Goal: Task Accomplishment & Management: Manage account settings

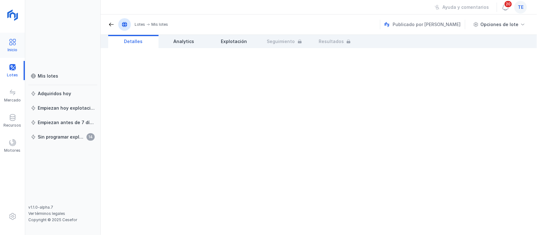
click at [8, 41] on div "Inicio" at bounding box center [12, 45] width 25 height 19
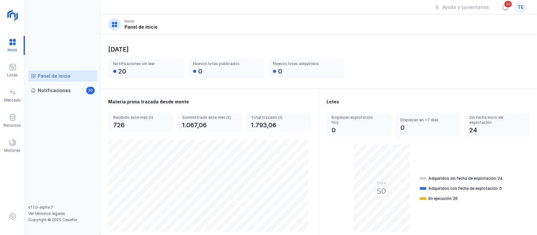
click at [524, 12] on div "te" at bounding box center [520, 7] width 15 height 13
click at [519, 10] on span "te" at bounding box center [520, 7] width 6 height 6
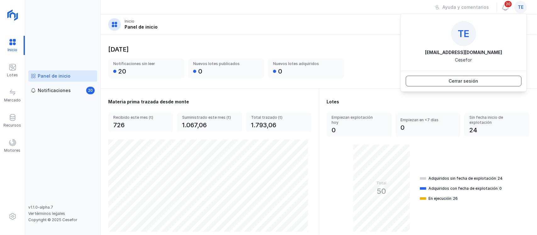
click at [461, 80] on div "Cerrar sesión" at bounding box center [464, 81] width 30 height 6
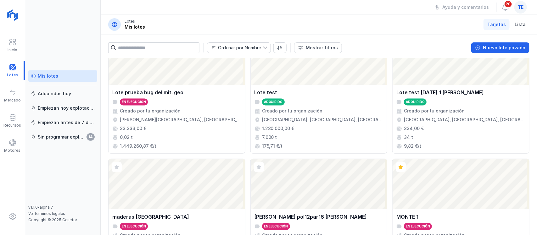
scroll to position [286, 0]
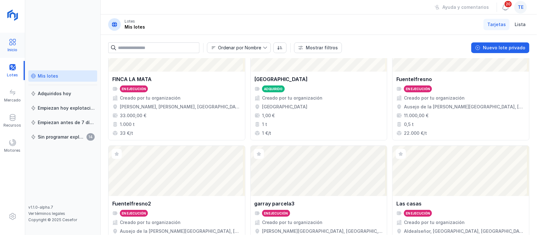
click at [16, 43] on span at bounding box center [13, 42] width 8 height 8
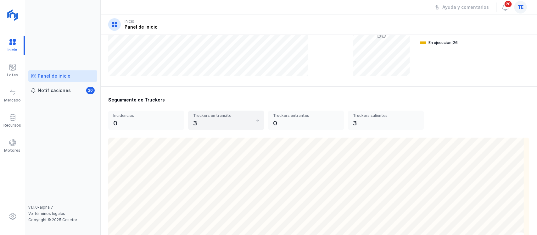
scroll to position [196, 0]
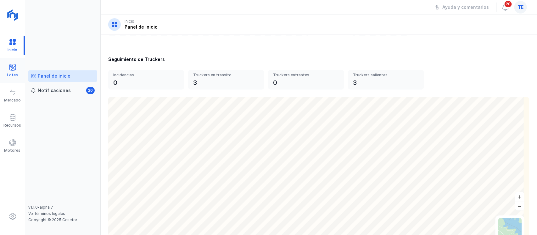
click at [13, 73] on div "Lotes" at bounding box center [12, 75] width 11 height 5
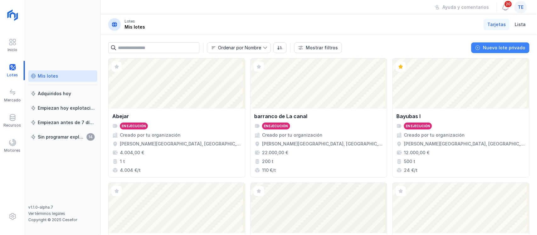
click at [507, 46] on div "Nuevo lote privado" at bounding box center [504, 48] width 42 height 6
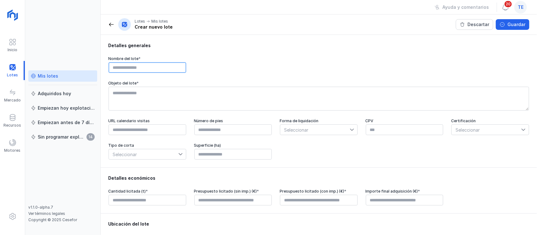
click at [141, 66] on input "text" at bounding box center [147, 67] width 78 height 11
type input "**********"
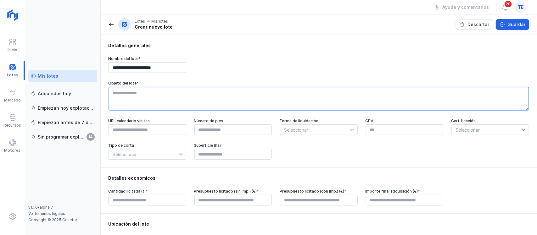
click at [144, 96] on textarea at bounding box center [318, 99] width 420 height 24
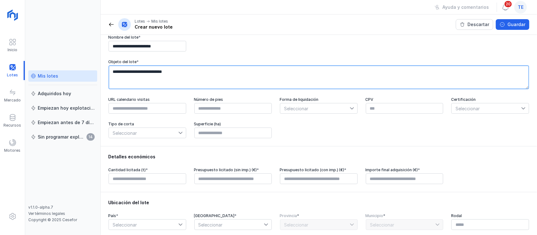
scroll to position [39, 0]
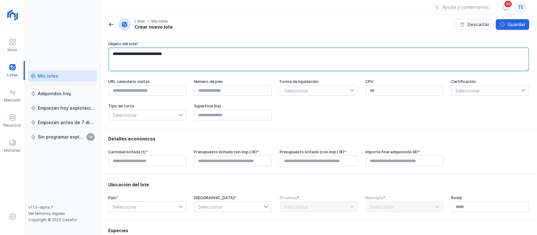
type textarea "**********"
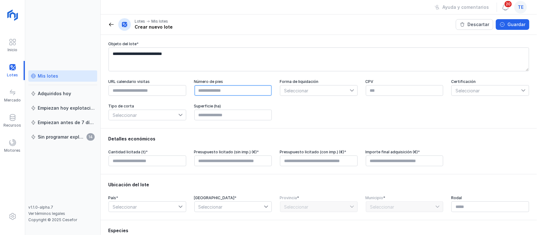
click at [206, 95] on input "text" at bounding box center [233, 90] width 78 height 11
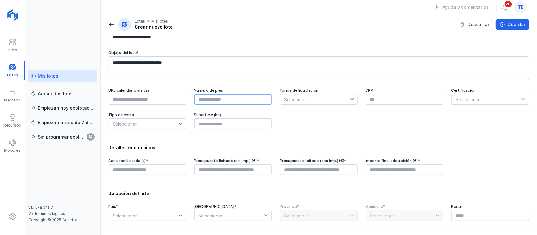
scroll to position [79, 0]
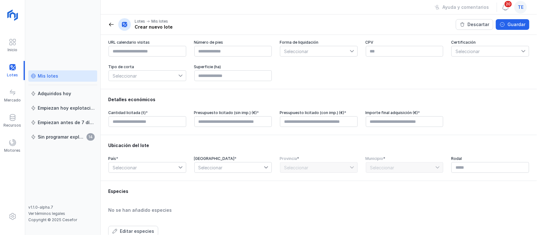
type input "****"
click at [303, 53] on span "Seleccionar" at bounding box center [314, 51] width 69 height 10
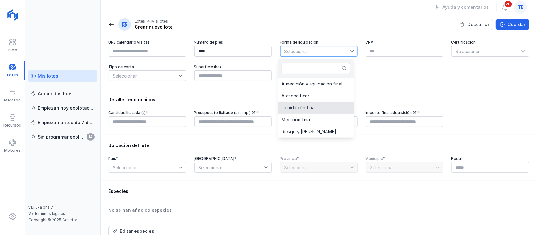
click at [324, 110] on li "Liquidación final" at bounding box center [316, 108] width 76 height 12
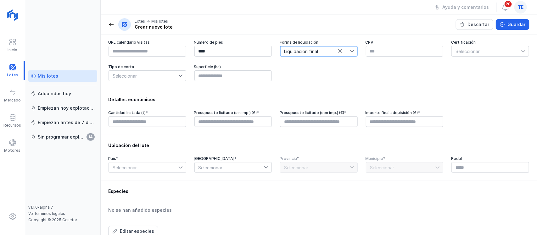
click at [326, 56] on span "Liquidación final" at bounding box center [314, 51] width 69 height 10
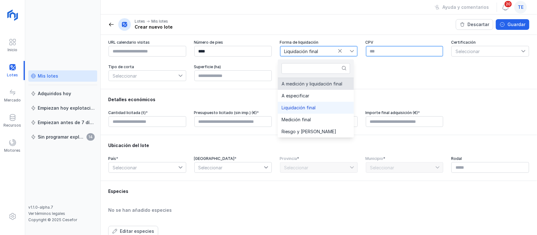
click at [395, 49] on input "text" at bounding box center [405, 51] width 78 height 11
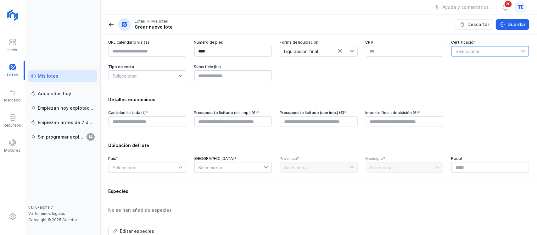
click at [470, 53] on span "Seleccionar" at bounding box center [485, 51] width 69 height 10
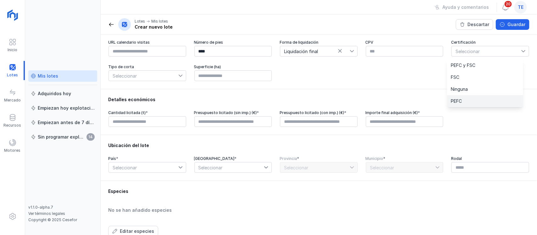
click at [485, 102] on li "PEFC" at bounding box center [485, 101] width 76 height 12
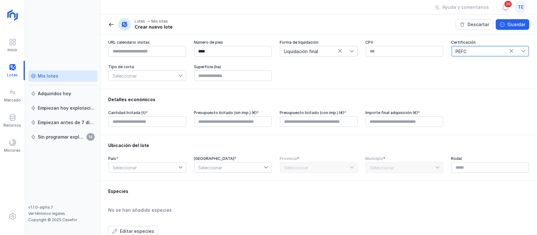
click at [159, 80] on span "Seleccionar" at bounding box center [143, 76] width 69 height 10
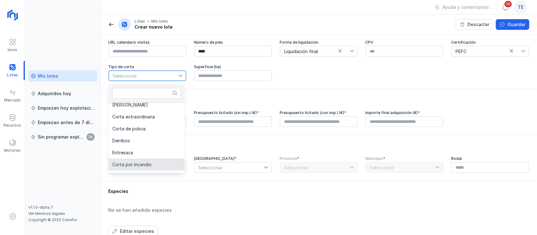
scroll to position [14, 0]
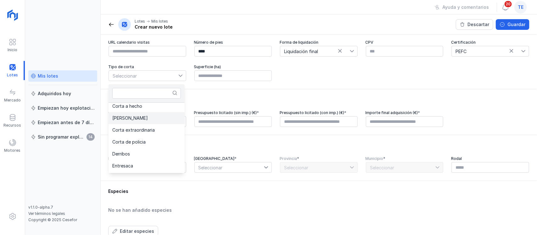
click at [154, 119] on li "Clara" at bounding box center [146, 118] width 76 height 12
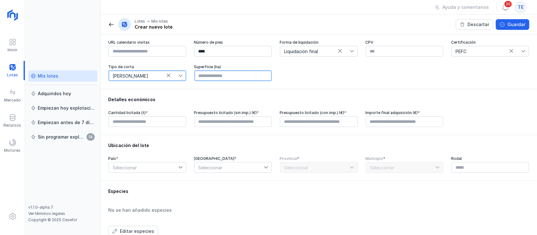
click at [225, 77] on input "text" at bounding box center [233, 75] width 78 height 11
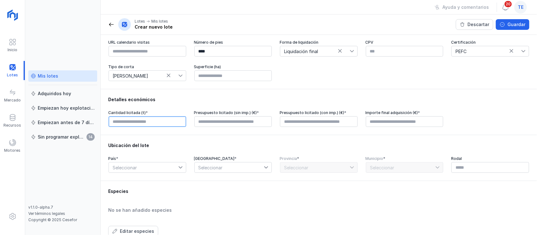
type input "****"
click at [162, 125] on input "text" at bounding box center [147, 121] width 78 height 11
type input "******"
click at [235, 115] on div "Presupuesto licitado (sin imp.) (€) *" at bounding box center [233, 112] width 78 height 5
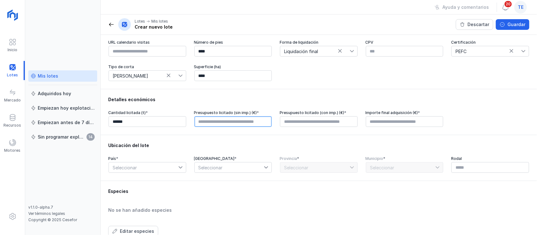
click at [234, 125] on input "text" at bounding box center [233, 121] width 78 height 11
type input "****"
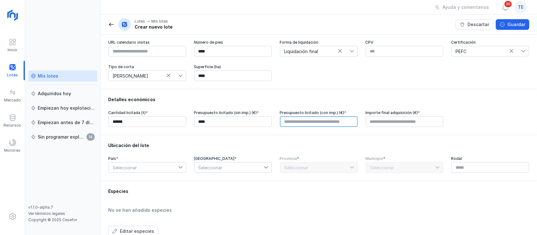
click at [321, 123] on input "text" at bounding box center [319, 121] width 78 height 11
type input "****"
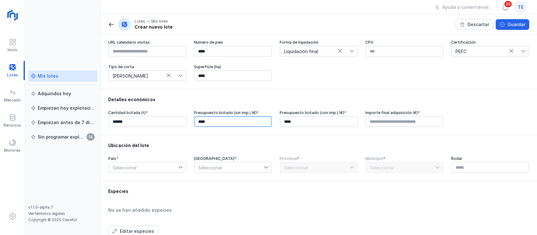
click at [226, 125] on input "****" at bounding box center [233, 121] width 78 height 11
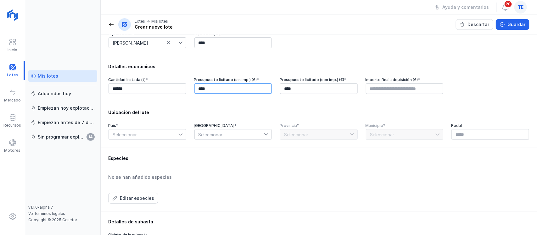
scroll to position [157, 0]
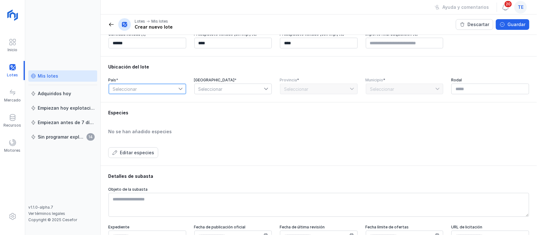
drag, startPoint x: 149, startPoint y: 95, endPoint x: 150, endPoint y: 91, distance: 3.6
click at [149, 92] on span "Seleccionar" at bounding box center [143, 89] width 69 height 10
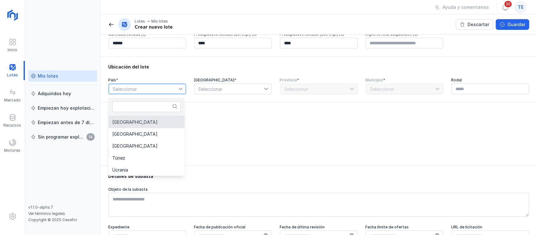
drag, startPoint x: 153, startPoint y: 123, endPoint x: 152, endPoint y: 117, distance: 6.2
click at [153, 119] on li "España" at bounding box center [146, 122] width 76 height 12
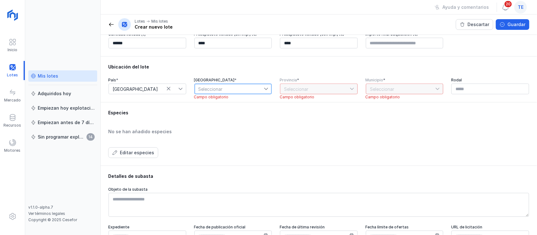
click at [229, 94] on span "Seleccionar" at bounding box center [229, 89] width 69 height 10
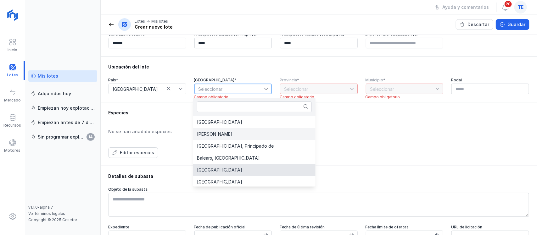
scroll to position [13, 0]
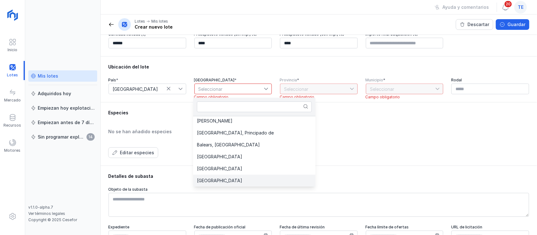
click at [226, 180] on span "Castilla y León" at bounding box center [219, 181] width 45 height 4
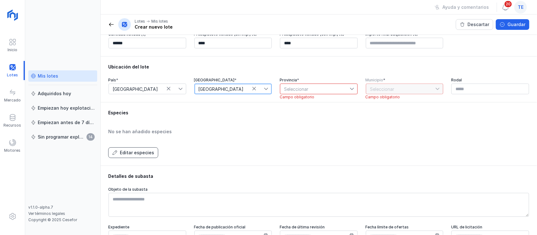
click at [125, 153] on div "Editar especies" at bounding box center [137, 153] width 34 height 6
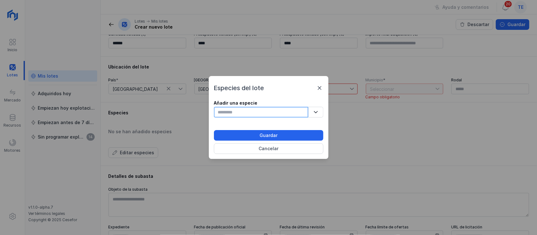
click at [262, 115] on input "text" at bounding box center [261, 112] width 94 height 11
type input "*"
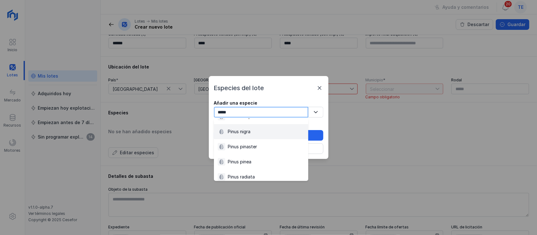
scroll to position [79, 0]
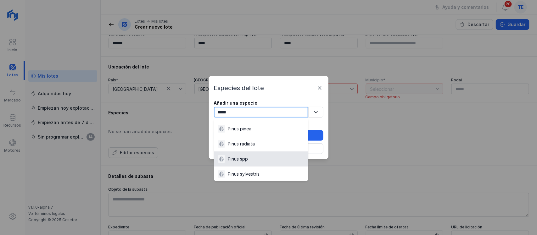
type input "*****"
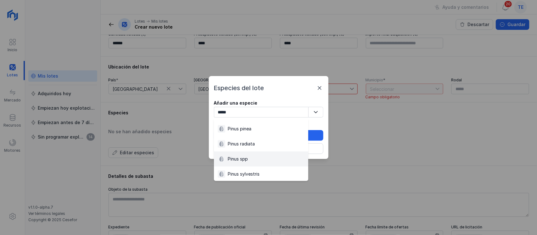
click at [251, 162] on div "Pinus spp" at bounding box center [261, 159] width 87 height 8
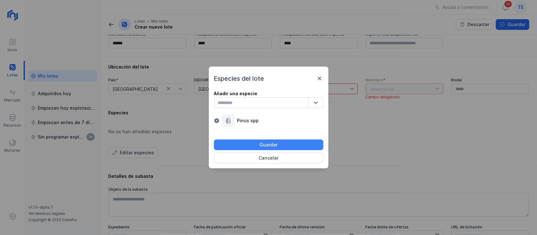
click at [264, 145] on div "Guardar" at bounding box center [268, 145] width 18 height 6
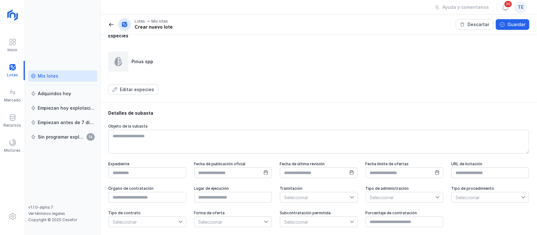
scroll to position [240, 0]
click at [505, 25] on span "Guardar" at bounding box center [502, 24] width 5 height 5
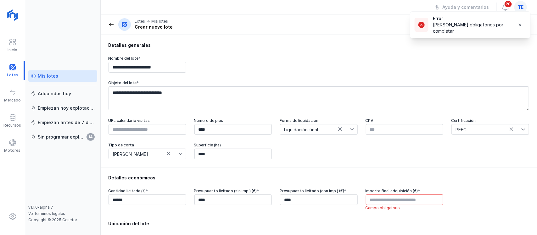
scroll to position [0, 0]
click at [469, 52] on div "**********" at bounding box center [319, 101] width 436 height 133
click at [519, 24] on span "button" at bounding box center [519, 24] width 5 height 5
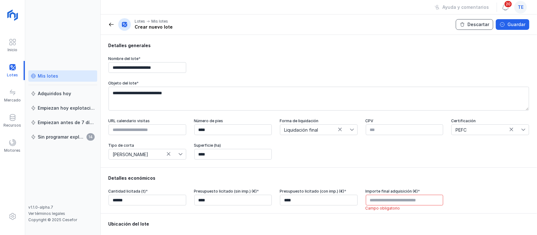
click at [474, 25] on div "Descartar" at bounding box center [478, 24] width 22 height 6
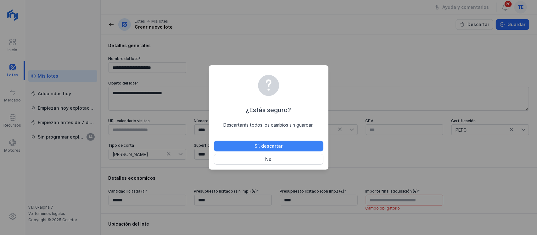
click at [254, 148] on button "Sí, descartar" at bounding box center [268, 146] width 109 height 11
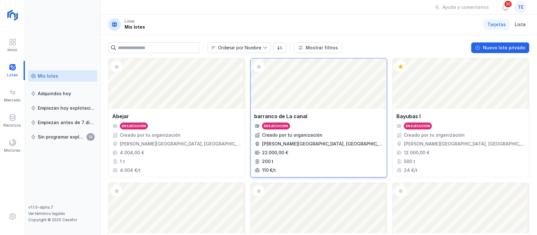
click at [339, 125] on div "En ejecución" at bounding box center [318, 126] width 129 height 7
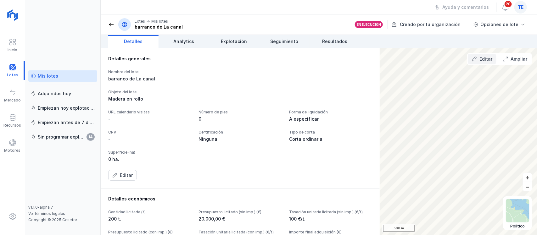
click at [486, 58] on div "Editar" at bounding box center [485, 59] width 13 height 6
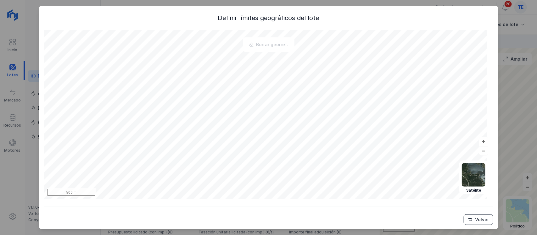
click at [475, 221] on div "Volver" at bounding box center [482, 220] width 14 height 6
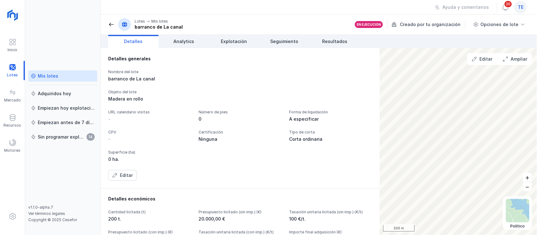
click at [47, 79] on div "Mis lotes" at bounding box center [48, 76] width 20 height 6
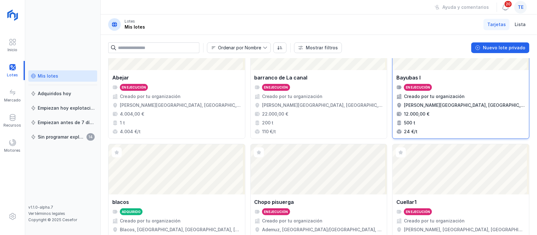
scroll to position [79, 0]
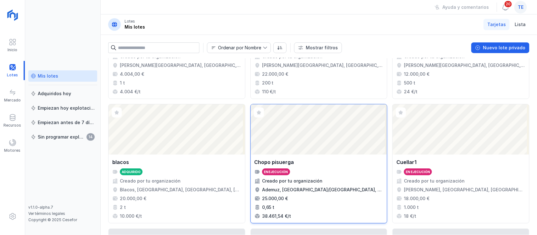
click at [340, 143] on div "Abrir lote" at bounding box center [319, 129] width 136 height 50
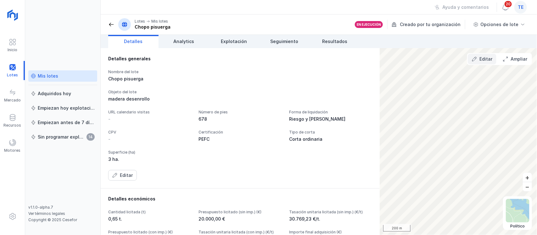
click at [485, 56] on div "Editar" at bounding box center [485, 59] width 13 height 6
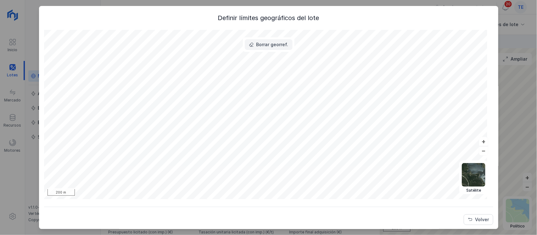
click at [264, 43] on div "Borrar georref." at bounding box center [272, 44] width 32 height 6
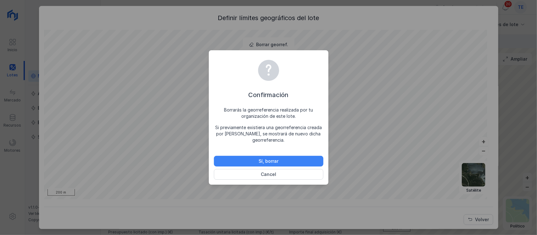
click at [288, 161] on button "Sí, borrar" at bounding box center [268, 161] width 109 height 11
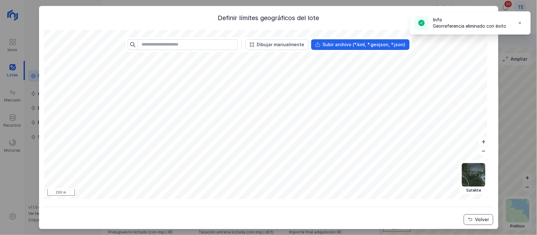
drag, startPoint x: 474, startPoint y: 221, endPoint x: 477, endPoint y: 219, distance: 3.4
click at [475, 221] on div "Volver" at bounding box center [482, 220] width 14 height 6
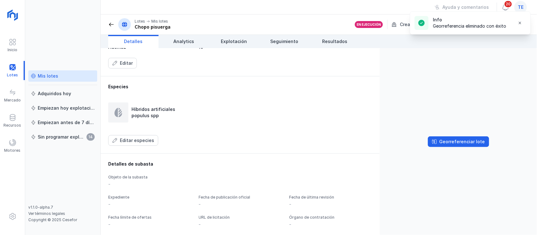
scroll to position [275, 0]
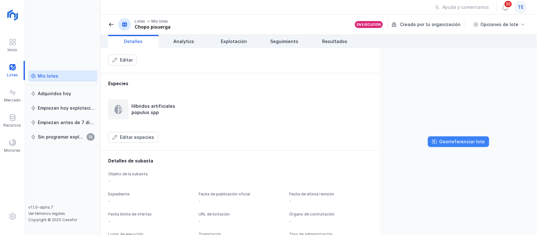
click at [461, 145] on div "Georreferenciar lote" at bounding box center [462, 142] width 46 height 6
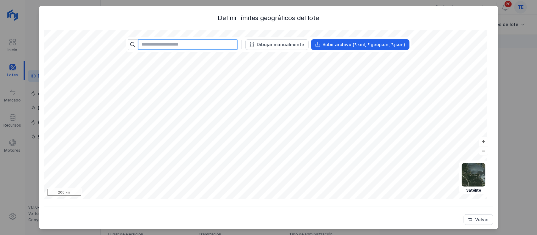
click at [193, 47] on input "text" at bounding box center [188, 44] width 100 height 11
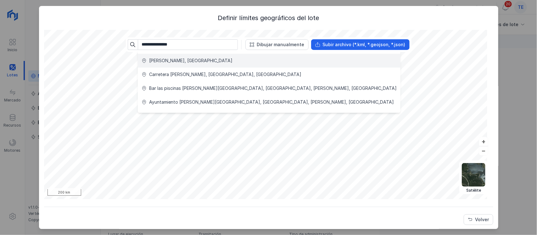
click at [242, 64] on li "Quintana Redonda, España" at bounding box center [269, 61] width 262 height 14
type input "**********"
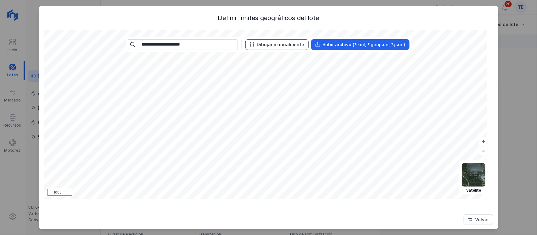
click at [281, 44] on div "Dibujar manualmente" at bounding box center [280, 44] width 47 height 6
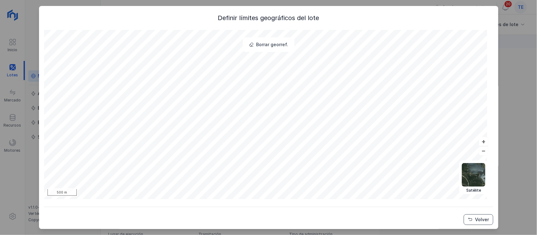
click at [480, 221] on div "Volver" at bounding box center [482, 220] width 14 height 6
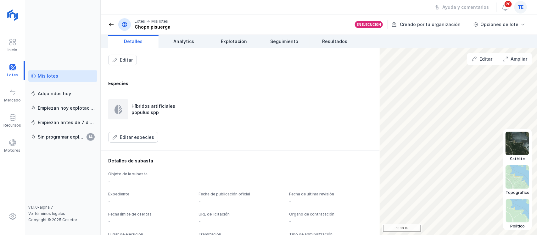
click at [516, 137] on img at bounding box center [517, 144] width 24 height 24
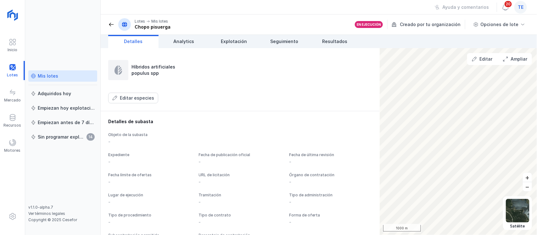
scroll to position [350, 0]
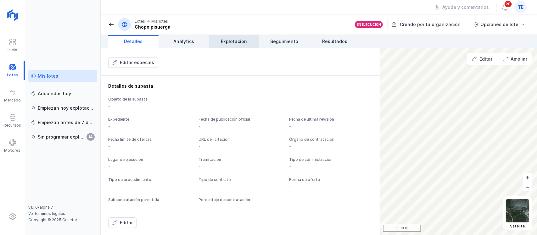
click at [233, 43] on span "Explotación" at bounding box center [234, 41] width 26 height 6
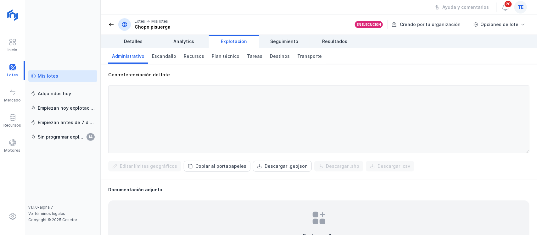
scroll to position [140, 0]
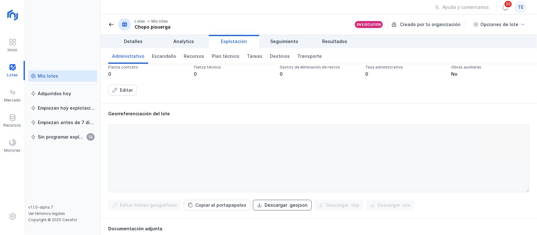
click at [265, 207] on div "Descargar .geojson" at bounding box center [285, 205] width 43 height 6
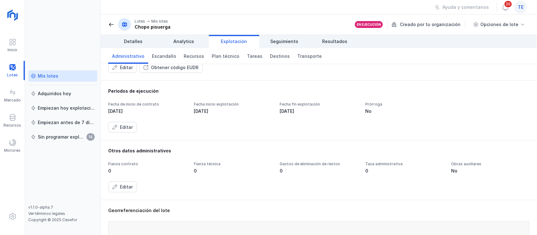
scroll to position [62, 0]
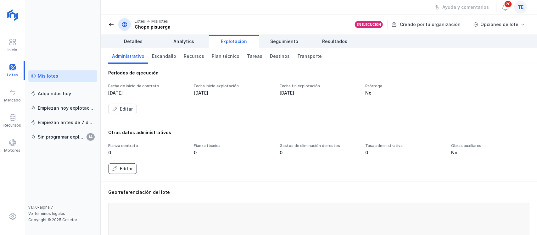
click at [123, 167] on div "Editar" at bounding box center [126, 169] width 13 height 6
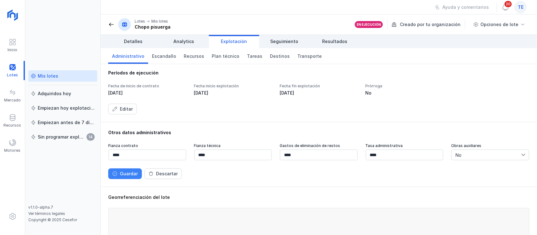
click at [129, 172] on div "Guardar" at bounding box center [129, 174] width 18 height 6
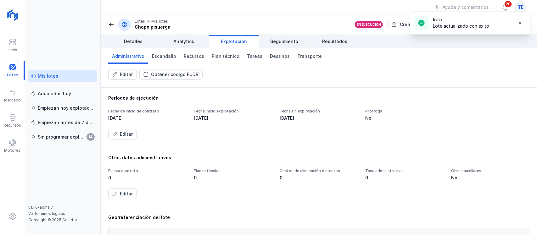
scroll to position [22, 0]
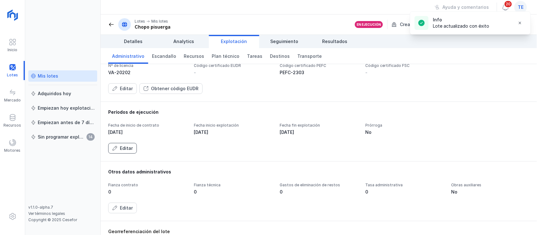
click at [124, 146] on div "Editar" at bounding box center [126, 148] width 13 height 6
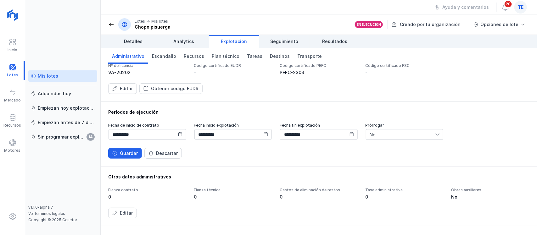
scroll to position [0, 0]
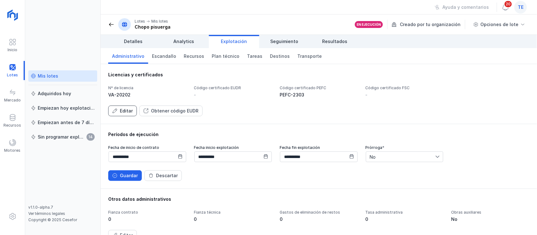
click at [129, 114] on div "Editar" at bounding box center [126, 111] width 13 height 6
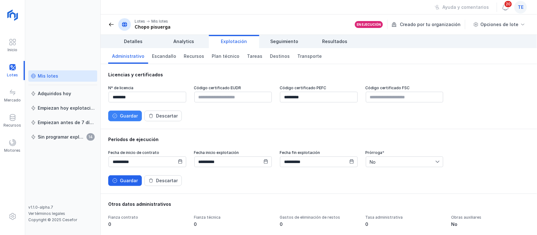
click at [123, 115] on div "Guardar" at bounding box center [129, 116] width 18 height 6
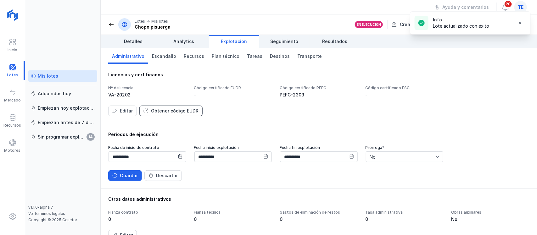
click at [168, 113] on div "Obtener código EUDR" at bounding box center [174, 111] width 47 height 6
click at [185, 116] on button "Obtener código EUDR" at bounding box center [170, 111] width 63 height 11
click at [176, 114] on div "Obtener código EUDR" at bounding box center [174, 111] width 47 height 6
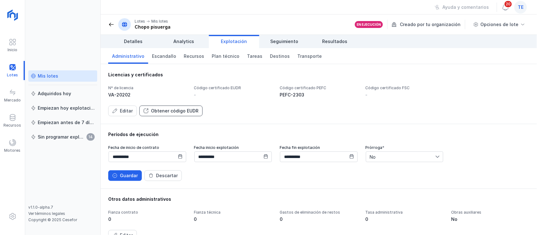
click at [176, 114] on div "Obtener código EUDR" at bounding box center [174, 111] width 47 height 6
drag, startPoint x: 175, startPoint y: 114, endPoint x: 210, endPoint y: 104, distance: 35.7
click at [196, 106] on button "Obtener código EUDR" at bounding box center [170, 111] width 63 height 11
click at [40, 76] on div "Mis lotes" at bounding box center [48, 76] width 20 height 6
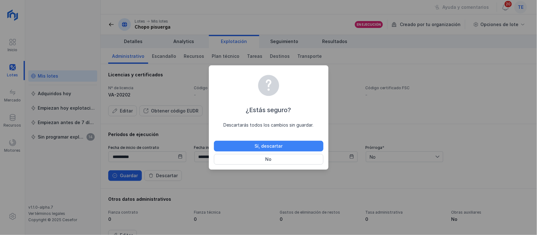
click at [251, 146] on button "Sí, descartar" at bounding box center [268, 146] width 109 height 11
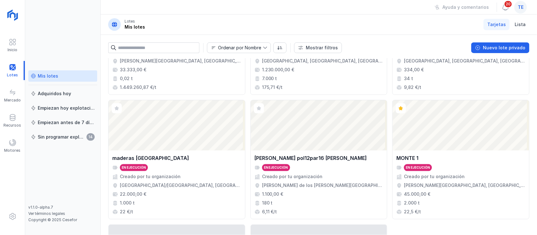
scroll to position [589, 0]
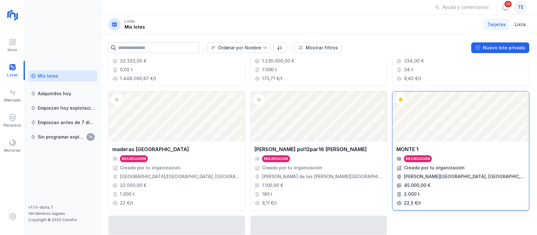
click at [431, 125] on div "Abrir lote" at bounding box center [460, 116] width 136 height 50
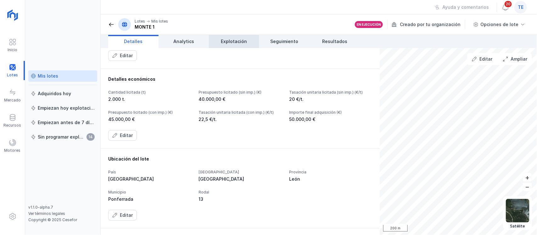
scroll to position [39, 0]
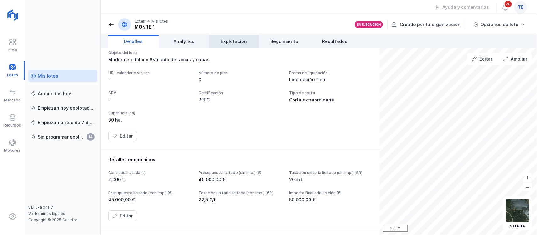
click at [241, 42] on span "Explotación" at bounding box center [234, 41] width 26 height 6
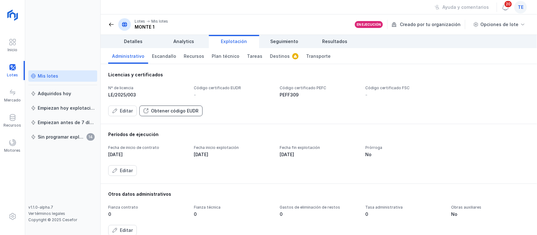
click at [167, 113] on div "Obtener código EUDR" at bounding box center [174, 111] width 47 height 6
click at [124, 112] on div "Editar" at bounding box center [126, 111] width 13 height 6
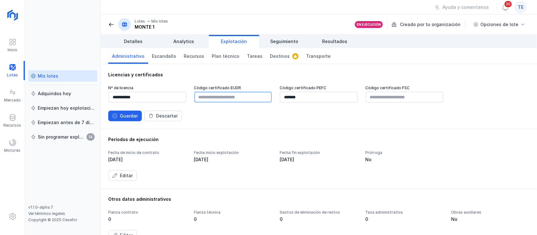
click at [211, 97] on input "text" at bounding box center [233, 97] width 78 height 11
click at [306, 57] on span "Transporte" at bounding box center [318, 56] width 25 height 6
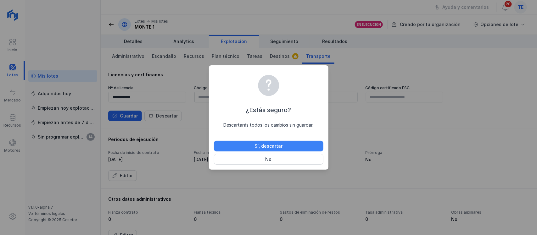
click at [263, 148] on div "Sí, descartar" at bounding box center [268, 146] width 28 height 6
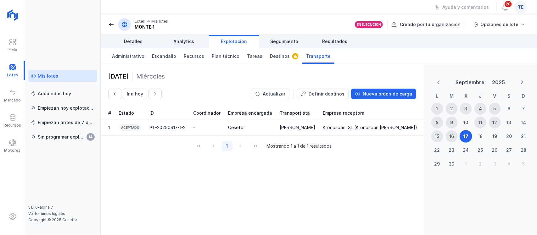
click at [313, 58] on span "Transporte" at bounding box center [318, 56] width 25 height 6
click at [342, 128] on div "Kronospan, SL (Kronospan Burgos)" at bounding box center [370, 127] width 94 height 6
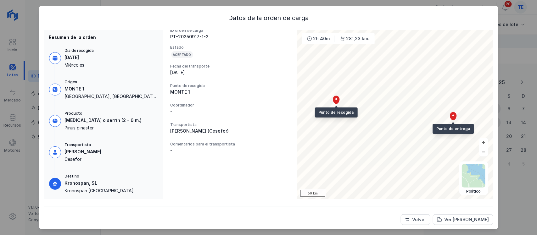
scroll to position [2, 0]
click at [417, 218] on div "Volver" at bounding box center [419, 220] width 14 height 6
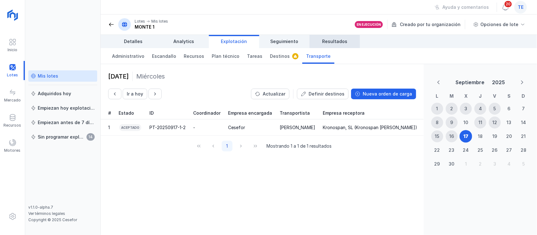
click at [329, 40] on span "Resultados" at bounding box center [334, 41] width 25 height 6
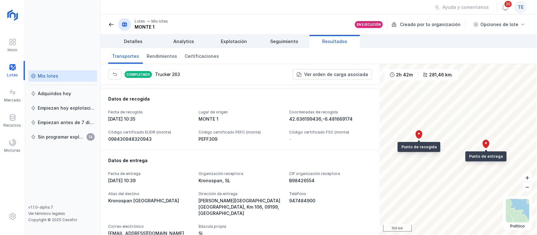
scroll to position [118, 0]
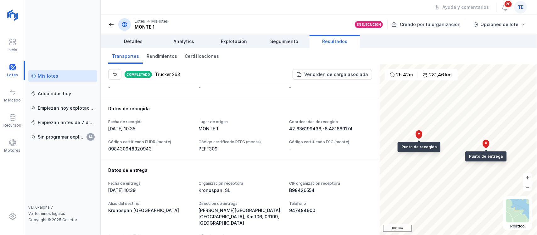
click at [146, 146] on div "098430948320943" at bounding box center [149, 149] width 83 height 6
drag, startPoint x: 152, startPoint y: 142, endPoint x: 133, endPoint y: 143, distance: 19.8
click at [133, 146] on div "098430948320943" at bounding box center [149, 149] width 83 height 6
click at [324, 76] on div "Ver orden de carga asociada" at bounding box center [336, 74] width 64 height 6
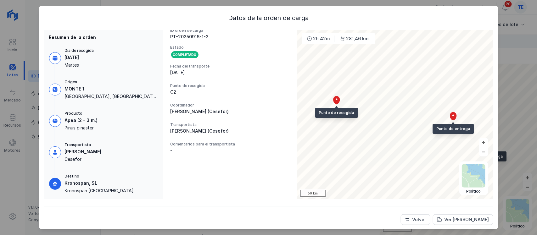
scroll to position [2, 0]
click at [462, 221] on div "Ver carta de portes" at bounding box center [466, 220] width 45 height 6
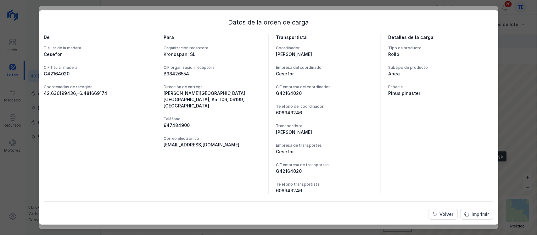
drag, startPoint x: 102, startPoint y: 93, endPoint x: 91, endPoint y: 95, distance: 10.4
click at [71, 96] on div "42.636199436,-6.481669174" at bounding box center [96, 93] width 105 height 6
click at [447, 218] on button "Volver" at bounding box center [443, 214] width 30 height 11
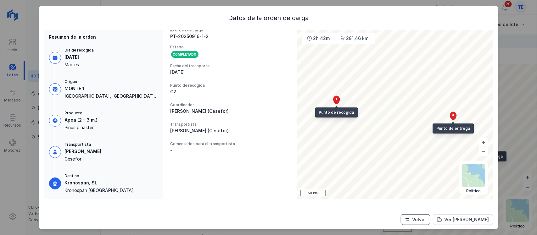
click at [413, 220] on div "Volver" at bounding box center [419, 220] width 14 height 6
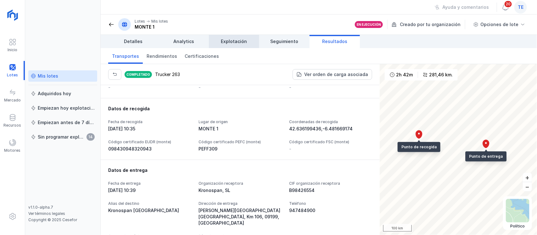
click at [240, 43] on span "Explotación" at bounding box center [234, 41] width 26 height 6
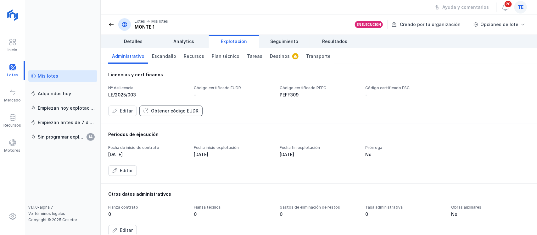
click at [183, 109] on div "Obtener código EUDR" at bounding box center [174, 111] width 47 height 6
click at [221, 96] on div "-" at bounding box center [233, 95] width 78 height 6
click at [123, 113] on div "Editar" at bounding box center [126, 111] width 13 height 6
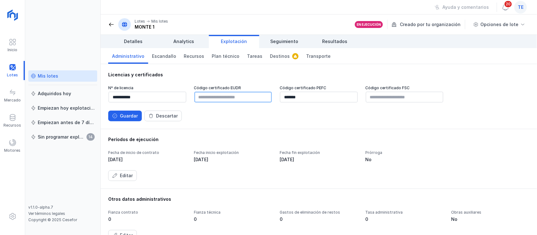
click at [203, 97] on input "text" at bounding box center [233, 97] width 78 height 11
type input "**********"
click at [132, 121] on button "Guardar" at bounding box center [125, 116] width 34 height 11
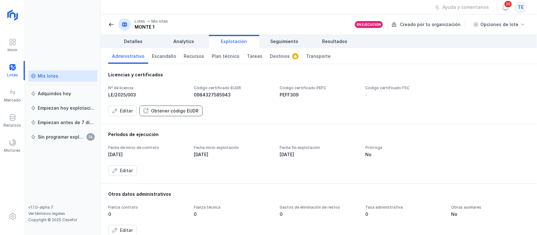
click at [188, 112] on div "Obtener código EUDR" at bounding box center [174, 111] width 47 height 6
click at [229, 62] on link "Plan técnico" at bounding box center [225, 56] width 35 height 16
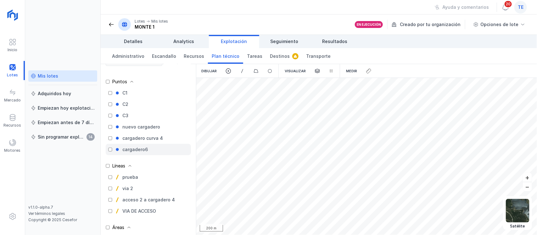
scroll to position [25, 0]
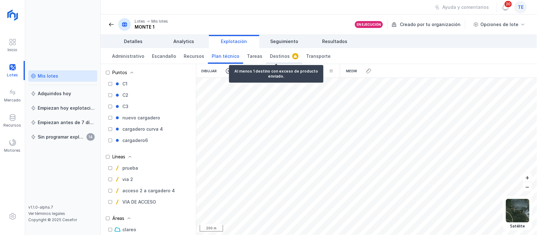
click at [280, 52] on link "Destinos" at bounding box center [284, 56] width 36 height 16
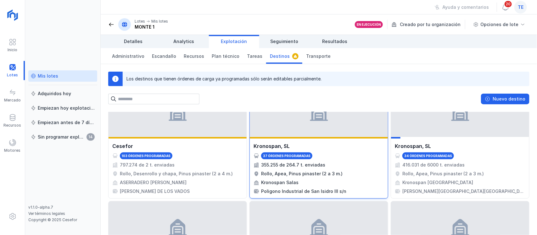
scroll to position [39, 0]
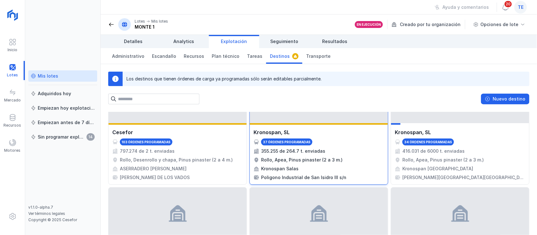
click at [338, 154] on div "355.255 de 264.7 t. enviadas" at bounding box center [318, 151] width 130 height 6
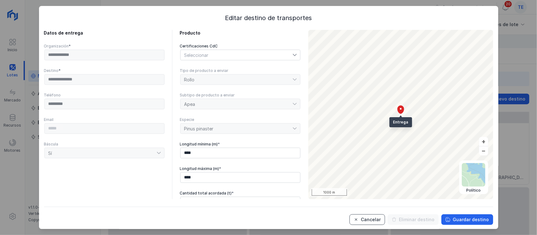
click at [367, 222] on div "Cancelar" at bounding box center [371, 220] width 20 height 6
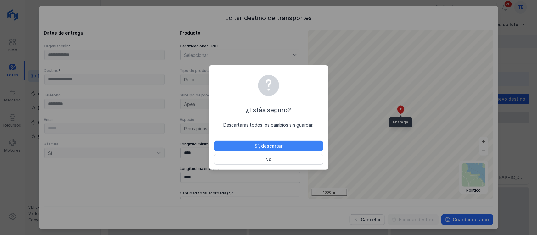
click at [296, 143] on button "Sí, descartar" at bounding box center [268, 146] width 109 height 11
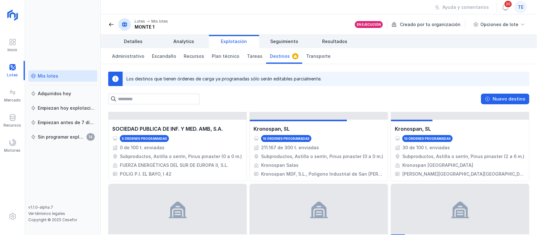
scroll to position [393, 0]
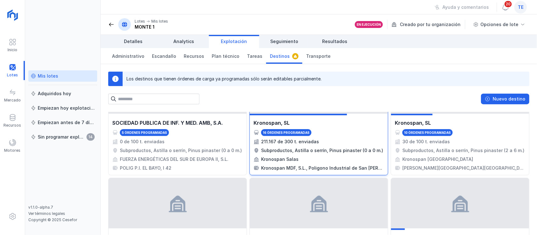
click at [326, 152] on div "Subproductos, Astilla o serrín, Pinus pinaster (0 a 0 m.)" at bounding box center [322, 150] width 122 height 6
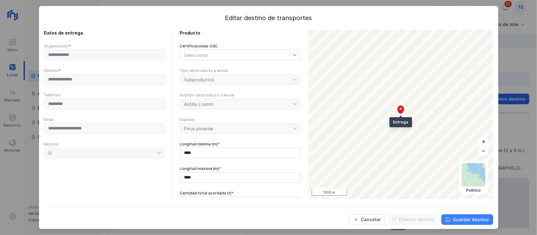
click at [457, 224] on button "Guardar destino" at bounding box center [467, 219] width 52 height 11
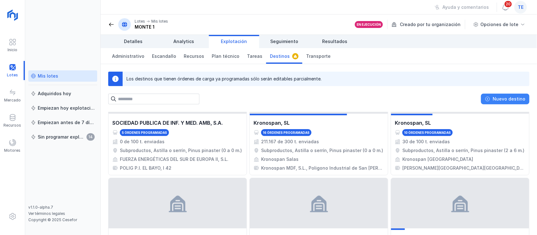
click at [504, 102] on button "Nuevo destino" at bounding box center [505, 99] width 48 height 11
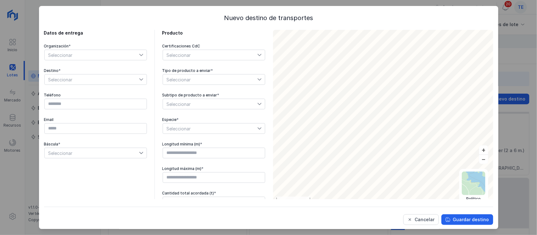
click at [97, 57] on span "Seleccionar" at bounding box center [92, 55] width 94 height 10
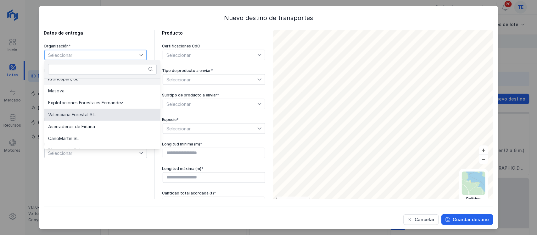
scroll to position [108, 0]
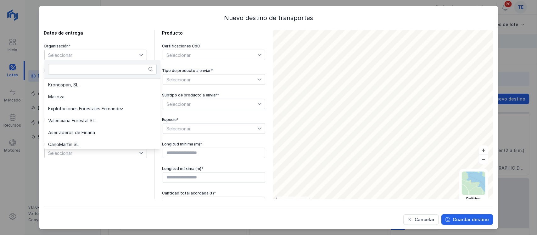
click at [126, 24] on div "Nuevo destino de transportes Datos de entrega Organización * Seleccionar Destin…" at bounding box center [268, 120] width 449 height 212
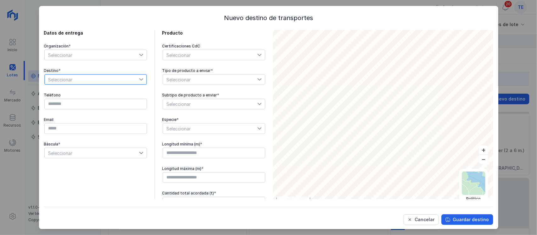
click at [102, 84] on span "Seleccionar" at bounding box center [92, 80] width 94 height 10
click at [145, 85] on div "Datos de entrega Organización * Seleccionar Destino * Seleccionar Teléfono Emai…" at bounding box center [154, 119] width 221 height 178
click at [204, 81] on span "Seleccionar" at bounding box center [210, 80] width 94 height 10
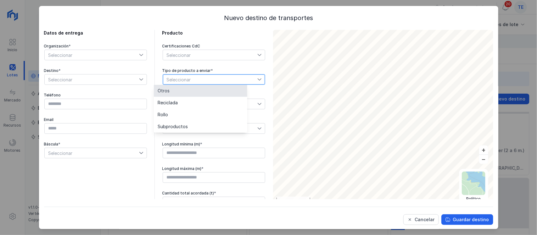
click at [146, 96] on div "Datos de entrega Organización * Seleccionar Destino * Seleccionar Teléfono Emai…" at bounding box center [154, 119] width 221 height 178
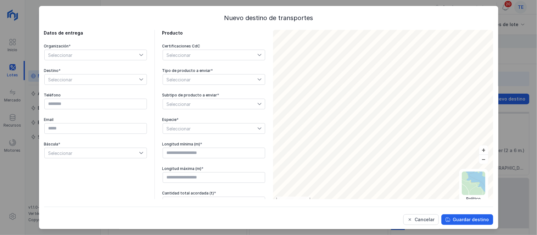
click at [177, 103] on span "Seleccionar" at bounding box center [210, 104] width 94 height 10
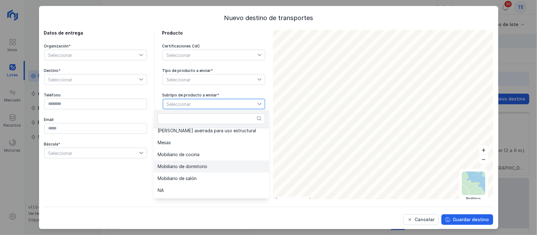
scroll to position [196, 0]
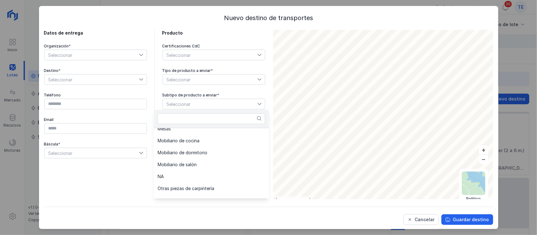
click at [139, 185] on div "Datos de entrega Organización * Seleccionar Destino * Seleccionar Teléfono Emai…" at bounding box center [154, 119] width 221 height 178
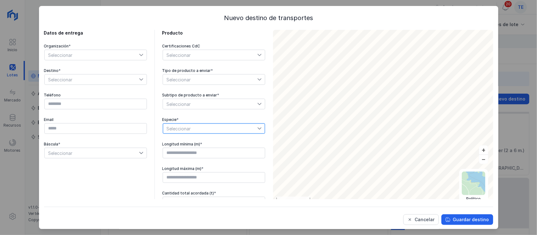
click at [183, 126] on span "Seleccionar" at bounding box center [210, 129] width 94 height 10
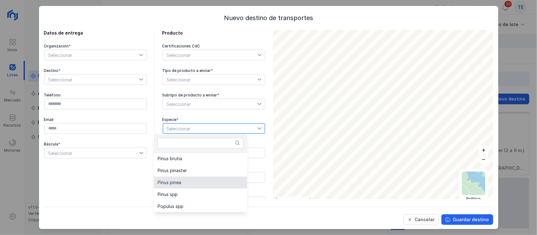
click at [137, 192] on div "Datos de entrega Organización * Seleccionar Destino * Seleccionar Teléfono Emai…" at bounding box center [95, 119] width 103 height 178
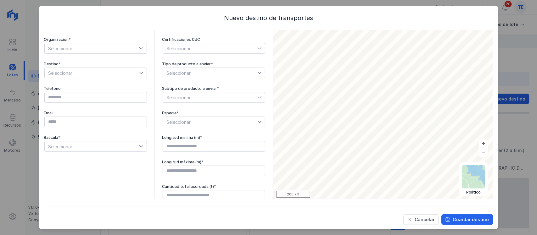
scroll to position [8, 0]
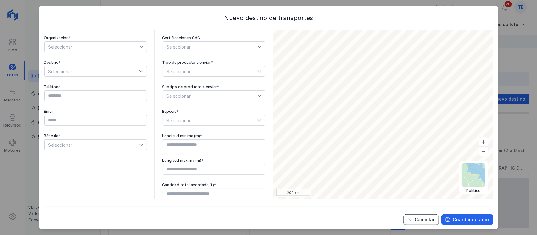
click at [424, 222] on div "Cancelar" at bounding box center [425, 220] width 20 height 6
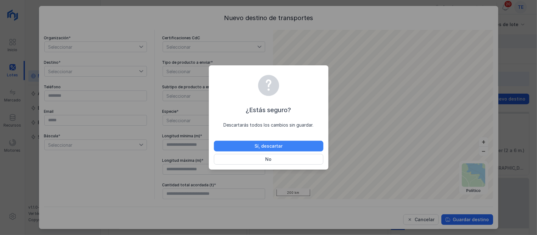
click at [271, 149] on div "Sí, descartar" at bounding box center [268, 146] width 28 height 6
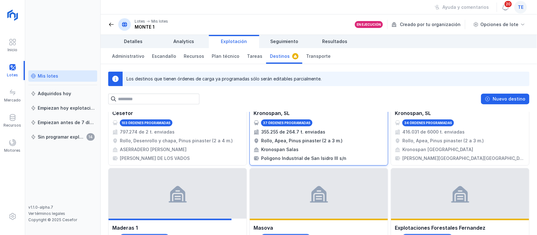
scroll to position [0, 0]
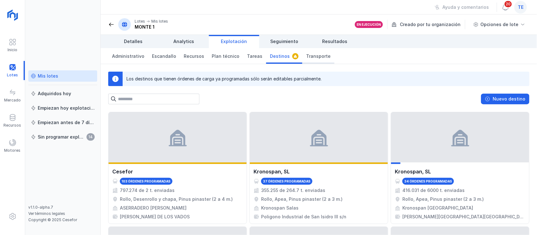
click at [314, 59] on span "Transporte" at bounding box center [318, 56] width 25 height 6
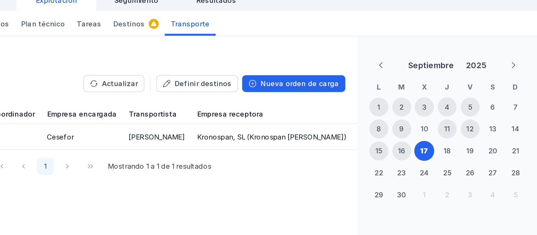
click at [468, 108] on div "3" at bounding box center [466, 109] width 12 height 12
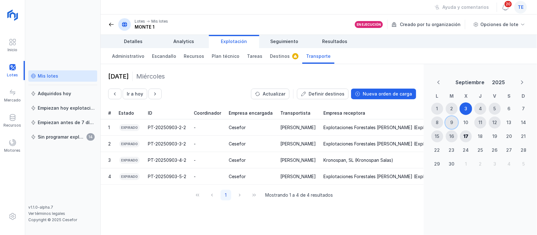
click at [450, 123] on div "9" at bounding box center [451, 122] width 3 height 6
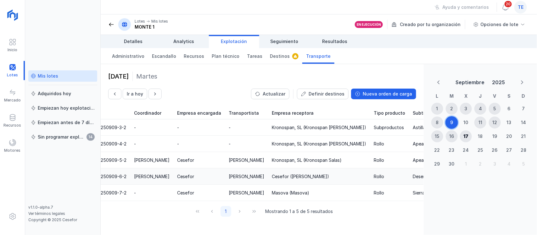
scroll to position [0, 68]
click at [372, 175] on div "Rollo" at bounding box center [377, 177] width 10 height 6
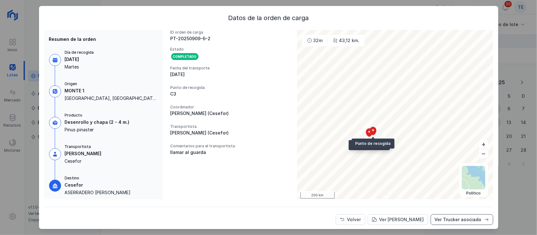
click at [449, 220] on div "Ver Trucker asociado" at bounding box center [457, 220] width 47 height 6
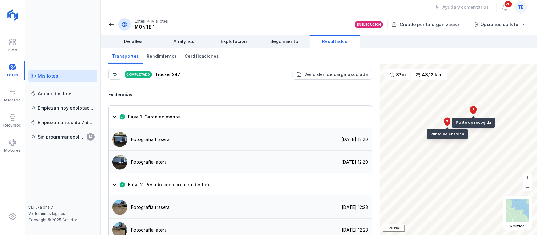
scroll to position [511, 0]
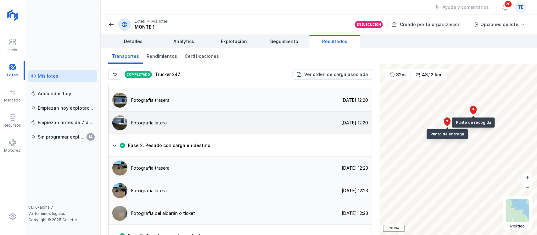
click at [153, 120] on div "Fotografía lateral" at bounding box center [149, 123] width 36 height 6
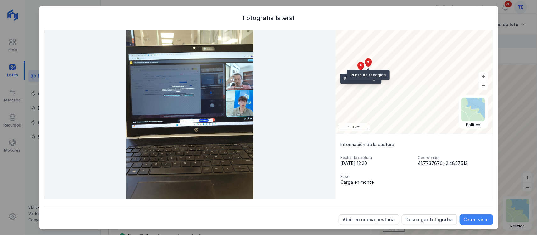
click at [463, 221] on div "Cerrar visor" at bounding box center [475, 220] width 25 height 6
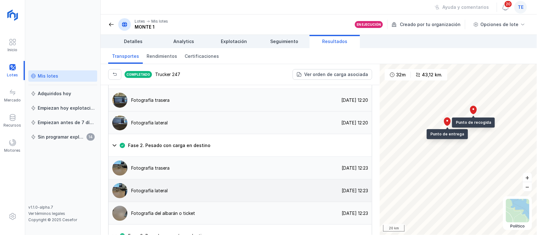
scroll to position [558, 0]
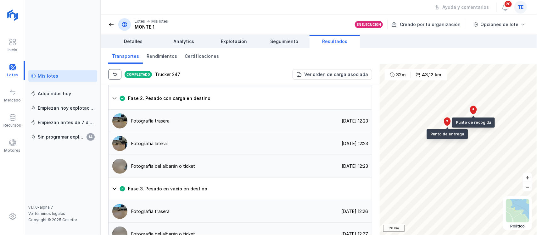
click at [114, 75] on span "button" at bounding box center [114, 74] width 5 height 5
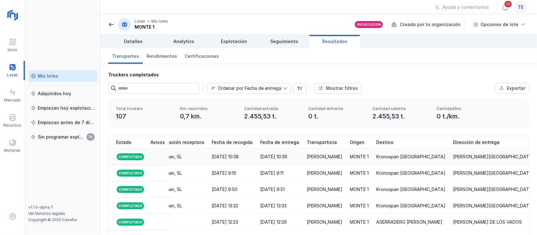
scroll to position [0, 194]
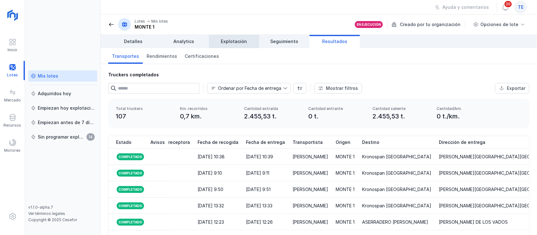
click at [242, 37] on link "Explotación" at bounding box center [234, 41] width 50 height 13
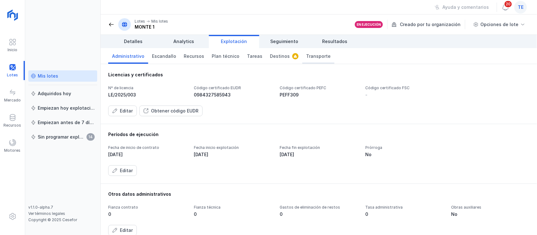
click at [306, 56] on span "Transporte" at bounding box center [318, 56] width 25 height 6
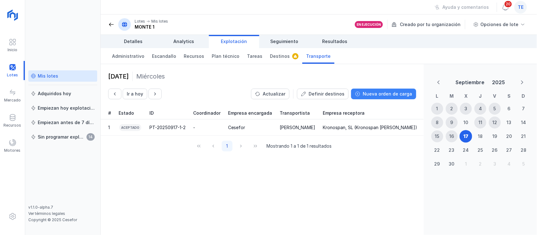
click at [378, 95] on div "Nueva orden de carga" at bounding box center [386, 94] width 49 height 6
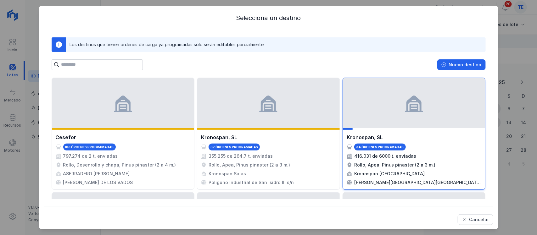
click at [403, 132] on div "Kronospan, SL 34 órdenes programadas 416.031 de 6000 t. enviadas Rollo, Apea, P…" at bounding box center [414, 160] width 142 height 60
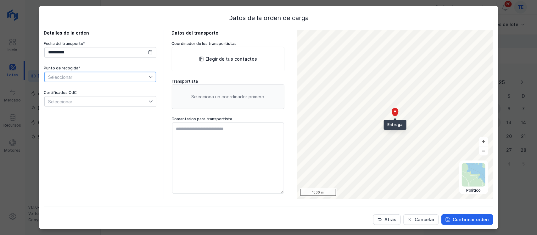
click at [67, 77] on span "Seleccionar" at bounding box center [97, 77] width 104 height 10
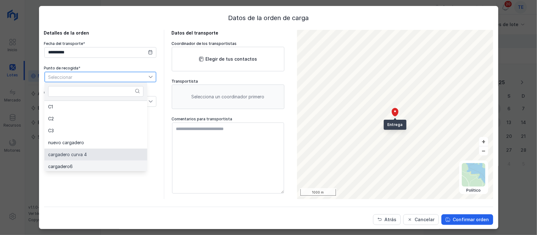
scroll to position [1, 0]
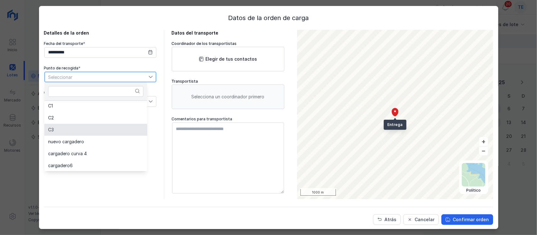
click at [66, 128] on li "C3" at bounding box center [95, 130] width 103 height 12
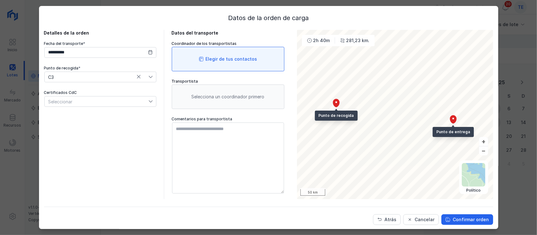
click at [216, 67] on div "Elegir de tus contactos" at bounding box center [228, 59] width 113 height 25
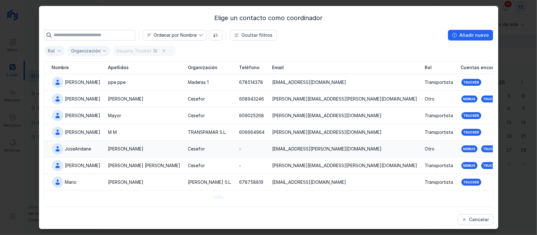
scroll to position [13, 0]
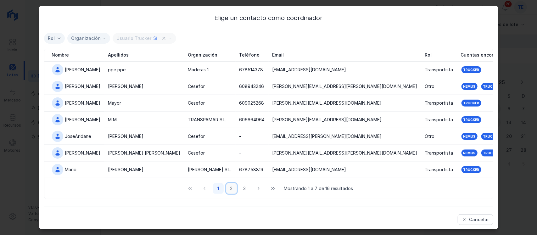
click at [227, 190] on button "2" at bounding box center [231, 188] width 11 height 11
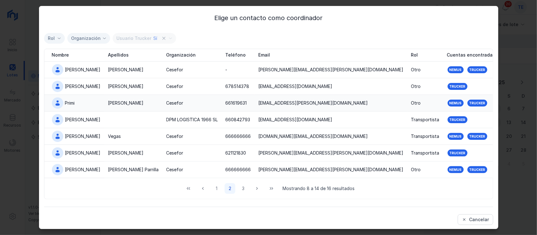
click at [128, 106] on td "Martín" at bounding box center [133, 103] width 58 height 17
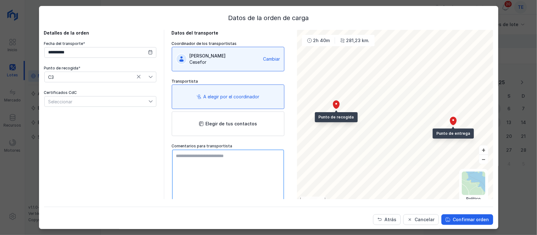
click at [214, 161] on textarea at bounding box center [228, 185] width 112 height 71
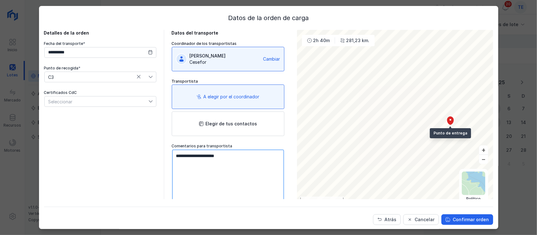
type textarea "**********"
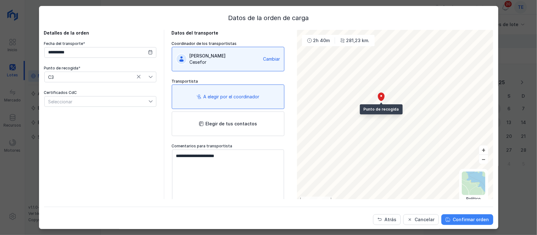
click at [468, 219] on div "Confirmar orden" at bounding box center [471, 220] width 36 height 6
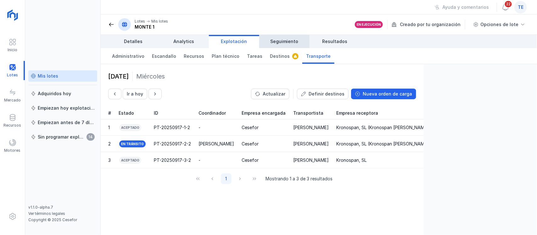
click at [292, 40] on span "Seguimiento" at bounding box center [284, 41] width 28 height 6
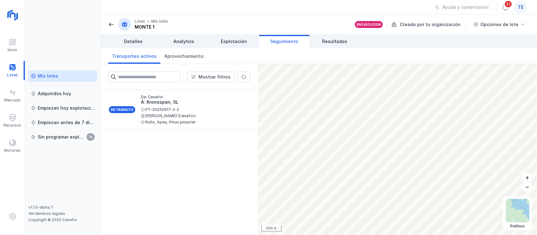
click at [350, 235] on html "Inicio Lotes Mercado Recursos Motores Mis lotes Adquiridos hoy Empiezan hoy exp…" at bounding box center [268, 117] width 537 height 235
click at [186, 110] on div "PT-20250917-2-2" at bounding box center [193, 110] width 104 height 4
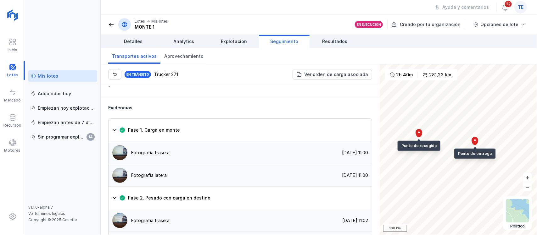
scroll to position [472, 0]
click at [164, 145] on div "Fotografía trasera" at bounding box center [138, 152] width 61 height 15
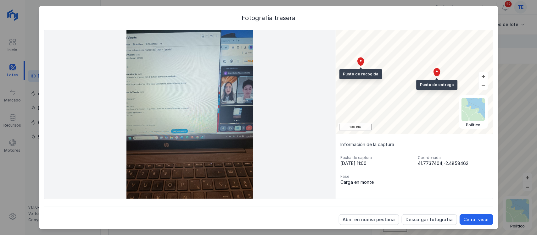
click at [468, 221] on div "Cerrar visor" at bounding box center [475, 220] width 25 height 6
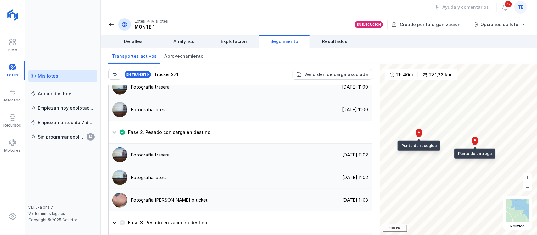
scroll to position [550, 0]
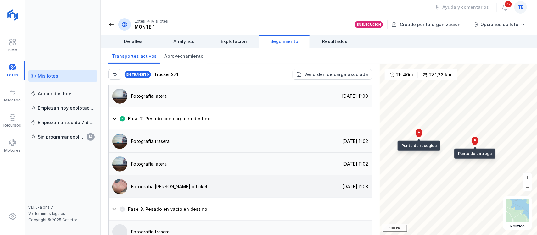
click at [162, 184] on div "Fotografía del albarán o ticket" at bounding box center [169, 187] width 76 height 6
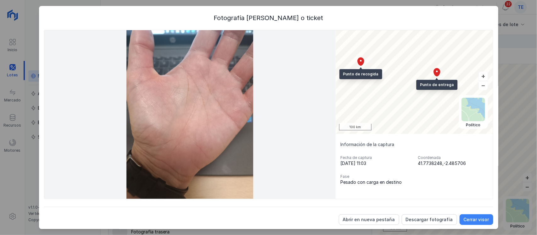
click at [473, 223] on button "Cerrar visor" at bounding box center [476, 219] width 34 height 11
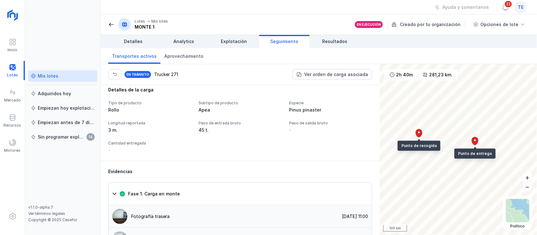
scroll to position [368, 0]
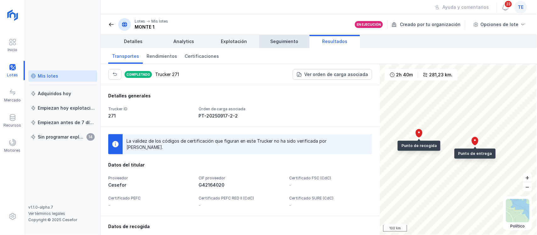
click at [284, 44] on span "Seguimiento" at bounding box center [284, 41] width 28 height 6
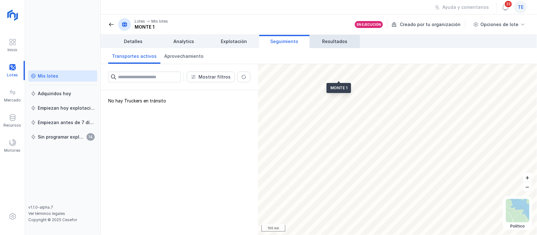
click at [343, 42] on span "Resultados" at bounding box center [334, 41] width 25 height 6
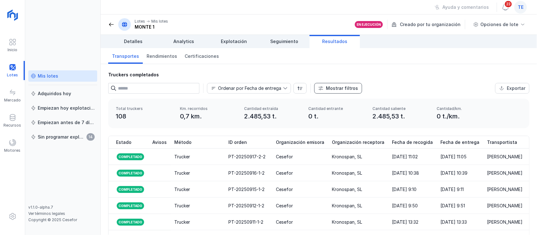
click at [340, 90] on div "Mostrar filtros" at bounding box center [342, 88] width 32 height 6
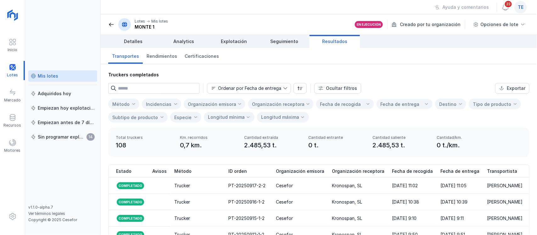
click at [171, 89] on input "text" at bounding box center [158, 88] width 81 height 11
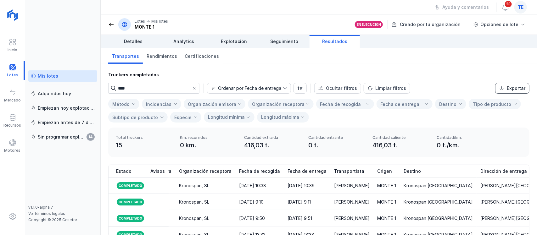
type input "****"
click at [510, 86] on div "Exportar" at bounding box center [515, 88] width 19 height 6
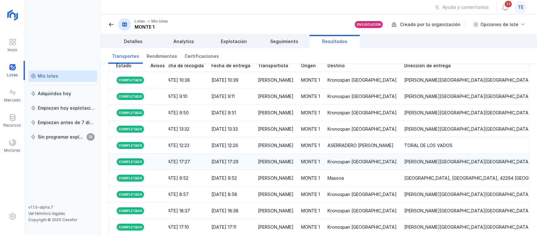
scroll to position [0, 242]
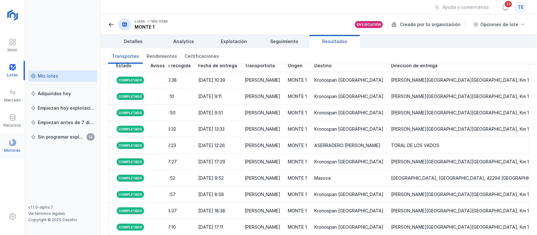
click at [11, 147] on div at bounding box center [13, 143] width 8 height 9
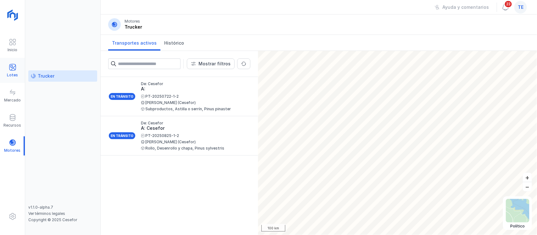
click at [13, 75] on div "Lotes" at bounding box center [12, 75] width 11 height 5
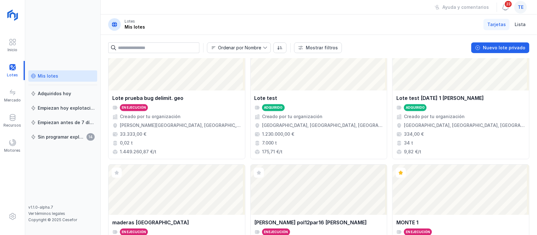
scroll to position [354, 0]
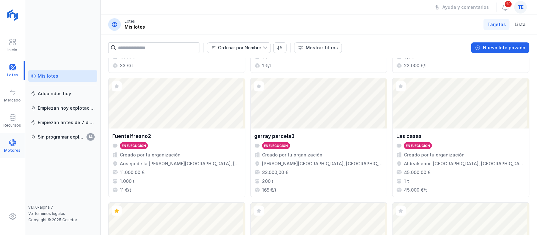
click at [15, 143] on span at bounding box center [13, 143] width 8 height 8
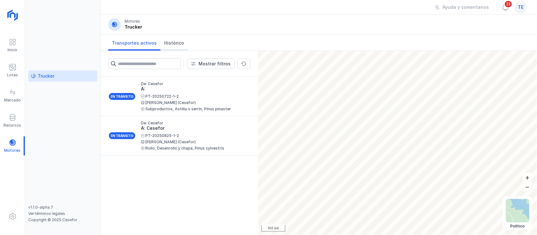
click at [175, 45] on span "Histórico" at bounding box center [174, 43] width 20 height 6
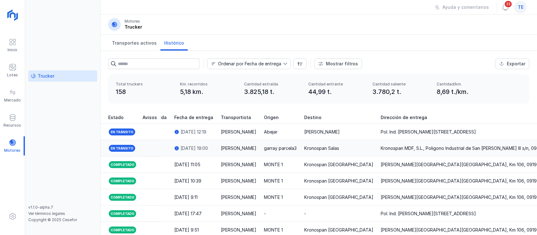
scroll to position [0, 257]
click at [11, 126] on div "Recursos" at bounding box center [13, 125] width 18 height 5
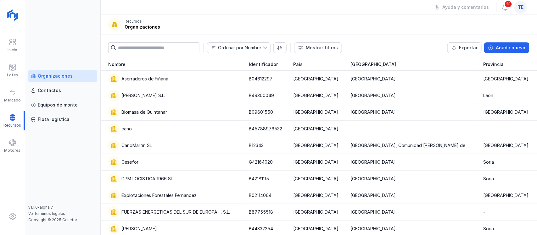
click at [57, 76] on div "Organizaciones" at bounding box center [55, 76] width 35 height 6
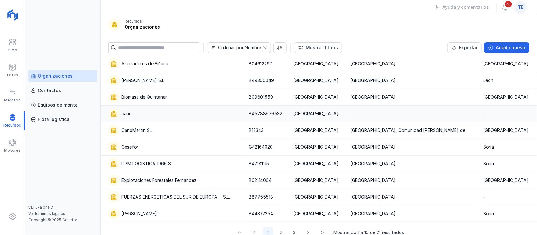
scroll to position [24, 0]
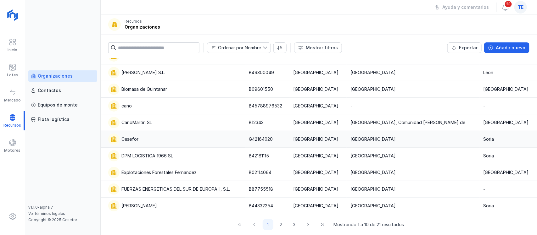
click at [163, 137] on div "Cesefor" at bounding box center [174, 139] width 133 height 11
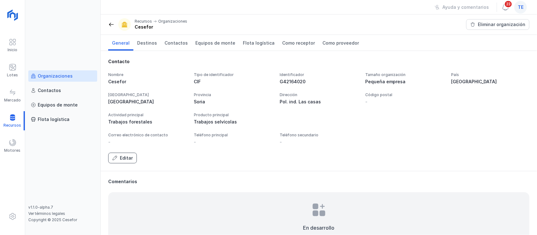
click at [124, 160] on div "Editar" at bounding box center [126, 158] width 13 height 6
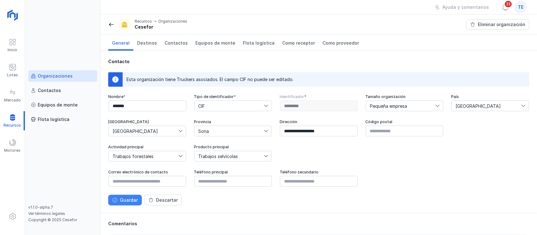
click at [129, 203] on div "Guardar" at bounding box center [129, 200] width 18 height 6
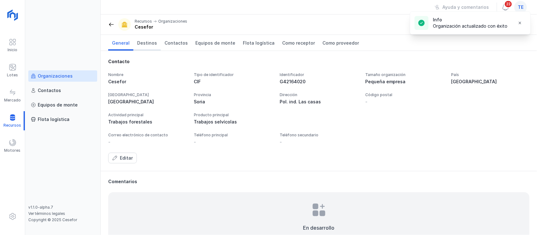
click at [139, 45] on span "Destinos" at bounding box center [147, 43] width 20 height 6
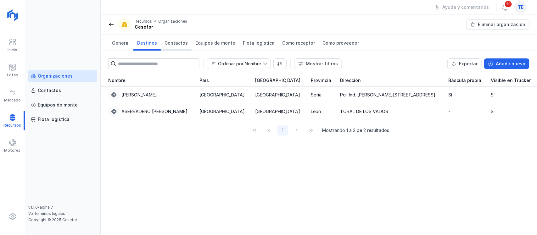
click at [177, 44] on span "Contactos" at bounding box center [175, 43] width 23 height 6
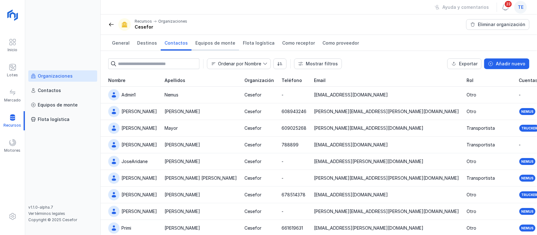
click at [222, 42] on span "Equipos de monte" at bounding box center [215, 43] width 40 height 6
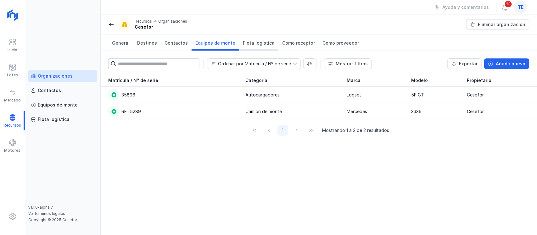
click at [252, 43] on span "Flota logística" at bounding box center [259, 43] width 32 height 6
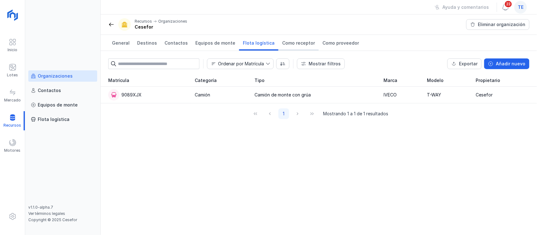
click at [301, 46] on span "Como receptor" at bounding box center [298, 43] width 33 height 6
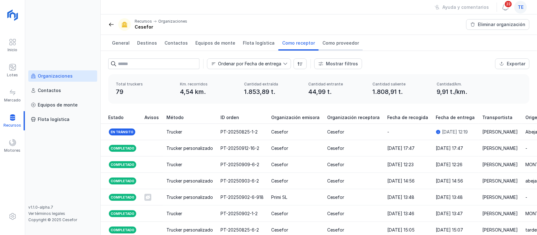
click at [330, 41] on span "Como proveedor" at bounding box center [340, 43] width 36 height 6
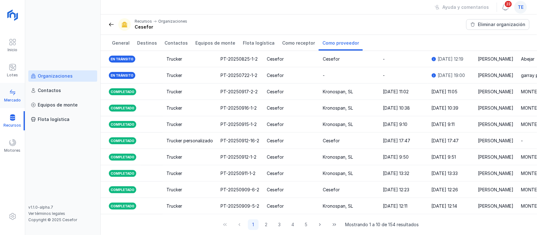
click at [10, 96] on span at bounding box center [13, 93] width 8 height 8
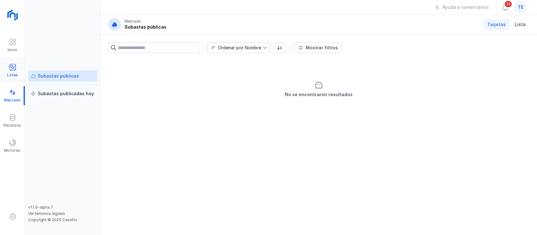
click at [16, 71] on div "Lotes" at bounding box center [12, 70] width 25 height 19
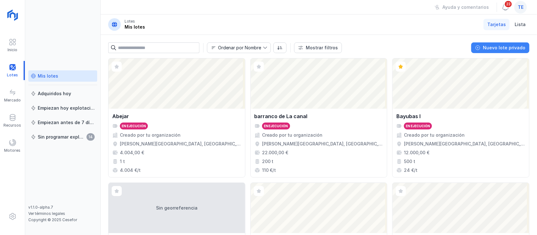
click at [493, 45] on div "Nuevo lote privado" at bounding box center [504, 48] width 42 height 6
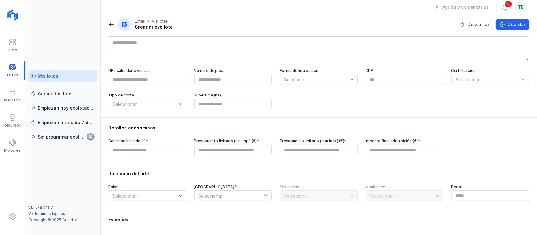
scroll to position [50, 0]
click at [63, 79] on link "Mis lotes" at bounding box center [62, 75] width 69 height 11
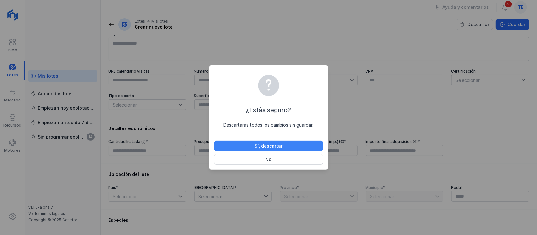
click at [261, 149] on div "Sí, descartar" at bounding box center [268, 146] width 28 height 6
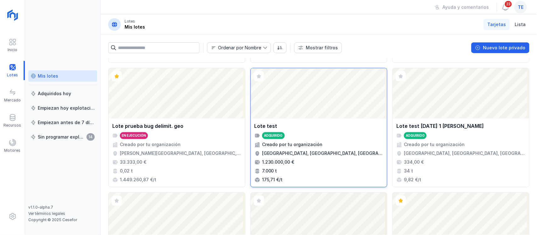
scroll to position [489, 0]
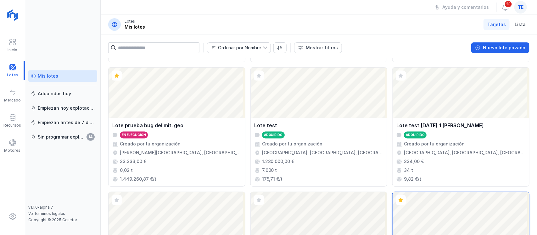
click at [458, 219] on div "Abrir lote" at bounding box center [460, 217] width 136 height 50
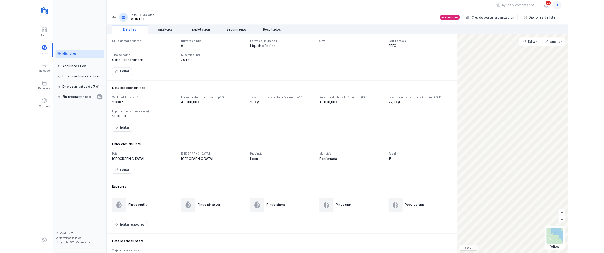
scroll to position [55, 0]
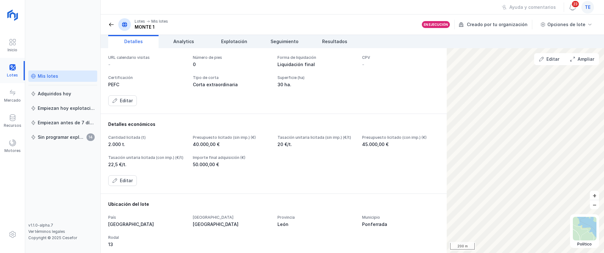
click at [16, 68] on div at bounding box center [12, 70] width 25 height 19
click at [48, 75] on div "Mis lotes" at bounding box center [48, 76] width 20 height 6
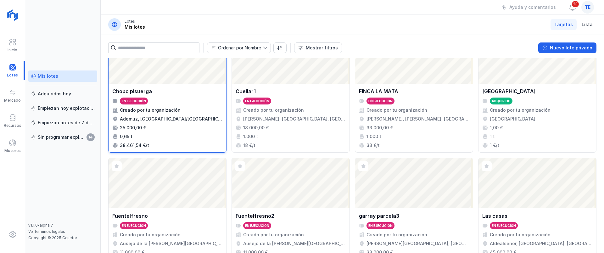
scroll to position [151, 0]
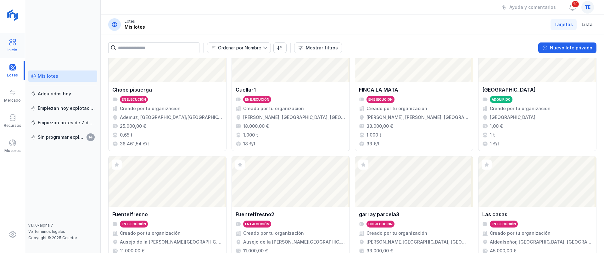
click at [9, 43] on span at bounding box center [13, 42] width 8 height 8
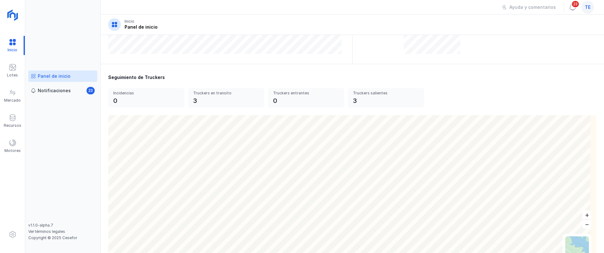
scroll to position [180, 0]
click at [15, 66] on span at bounding box center [13, 68] width 8 height 8
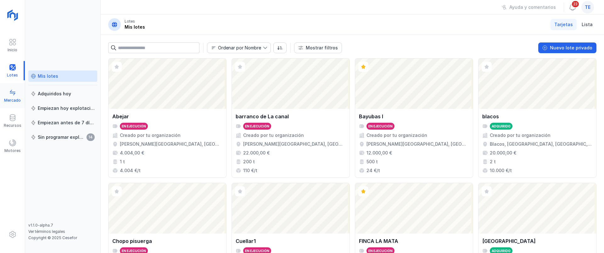
click at [12, 94] on span at bounding box center [13, 93] width 8 height 8
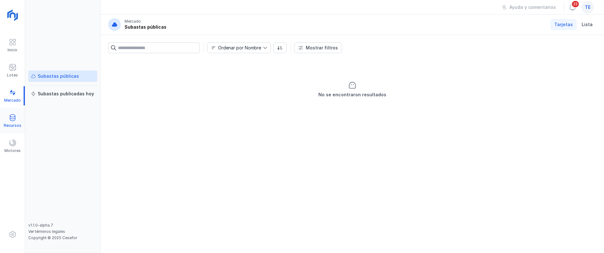
click at [14, 119] on span at bounding box center [13, 118] width 8 height 8
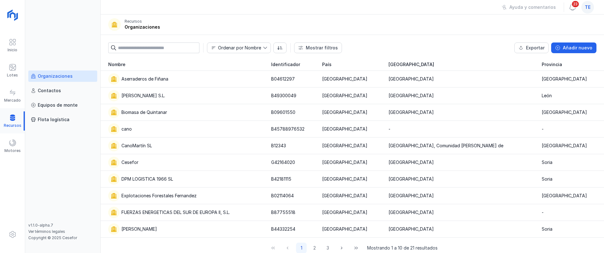
click at [15, 115] on div at bounding box center [12, 120] width 25 height 19
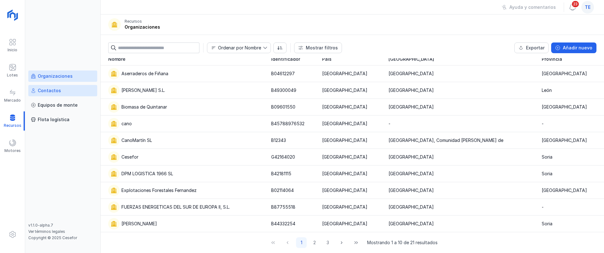
click at [71, 96] on link "Contactos" at bounding box center [62, 90] width 69 height 11
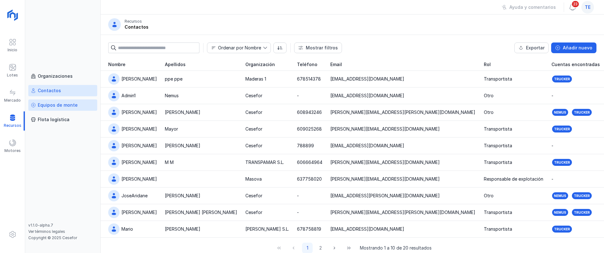
click at [70, 101] on link "Equipos de monte" at bounding box center [62, 104] width 69 height 11
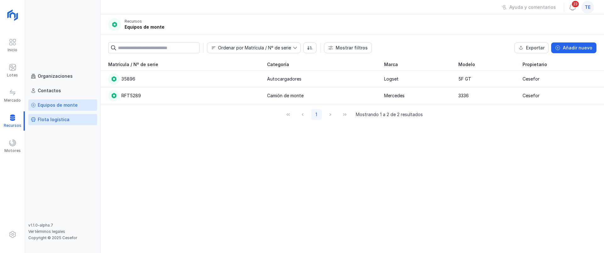
click at [55, 119] on div "Flota logística" at bounding box center [54, 119] width 32 height 6
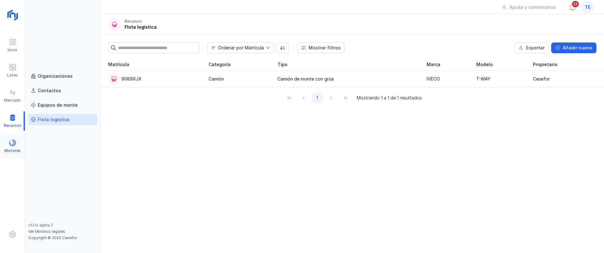
click at [13, 141] on span at bounding box center [13, 143] width 8 height 8
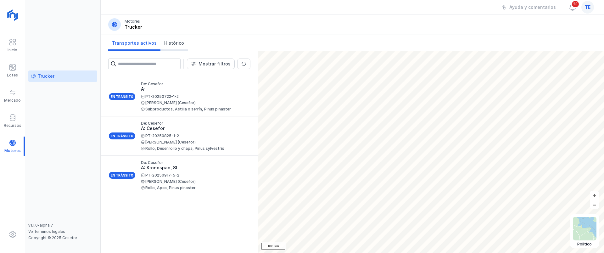
click at [170, 43] on span "Histórico" at bounding box center [174, 43] width 20 height 6
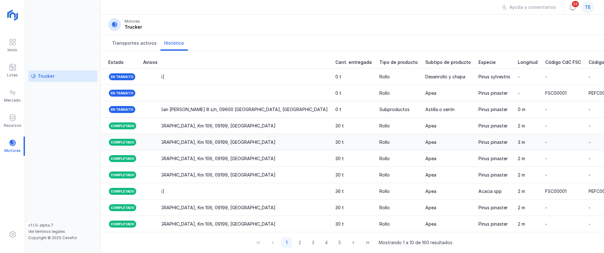
scroll to position [0, 566]
click at [14, 64] on span at bounding box center [13, 68] width 8 height 8
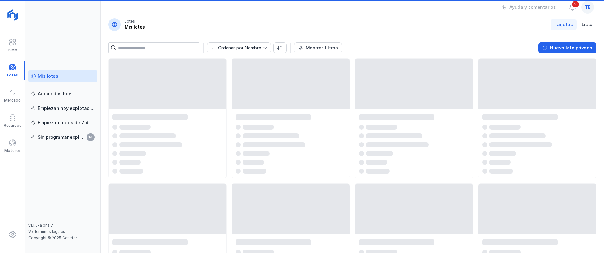
click at [52, 74] on div "Mis lotes" at bounding box center [48, 76] width 20 height 6
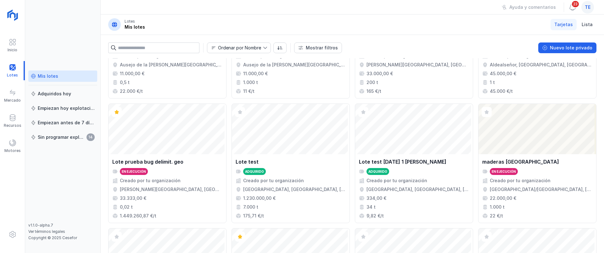
scroll to position [451, 0]
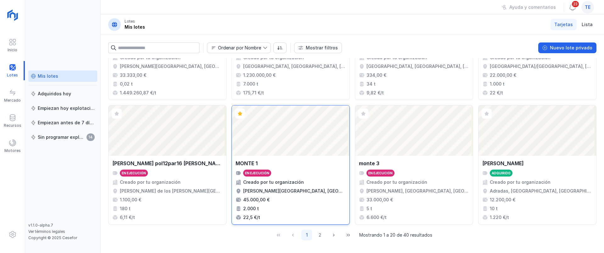
click at [317, 134] on div "Abrir lote" at bounding box center [291, 130] width 118 height 50
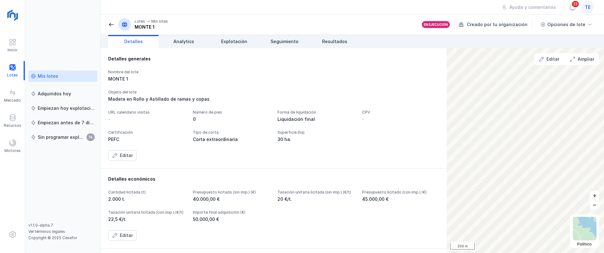
click at [39, 75] on div "Mis lotes" at bounding box center [48, 76] width 20 height 6
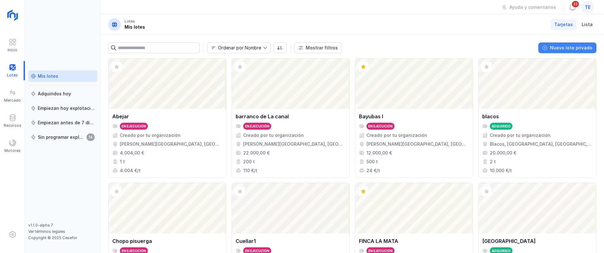
click at [536, 48] on div "Nuevo lote privado" at bounding box center [571, 48] width 42 height 6
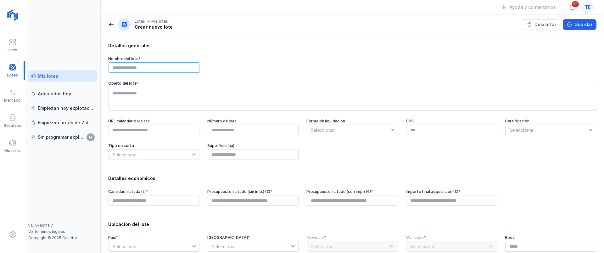
click at [156, 66] on input "text" at bounding box center [153, 67] width 91 height 11
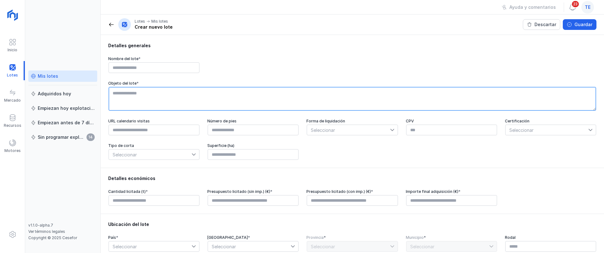
click at [149, 98] on textarea at bounding box center [351, 99] width 487 height 24
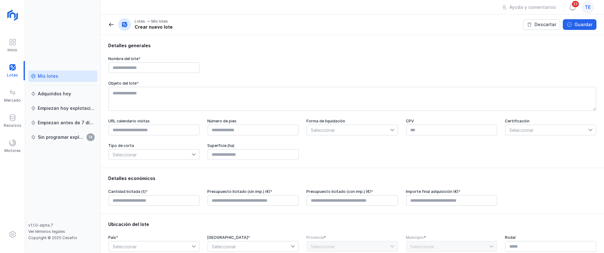
click at [321, 130] on span "Seleccionar" at bounding box center [348, 130] width 83 height 10
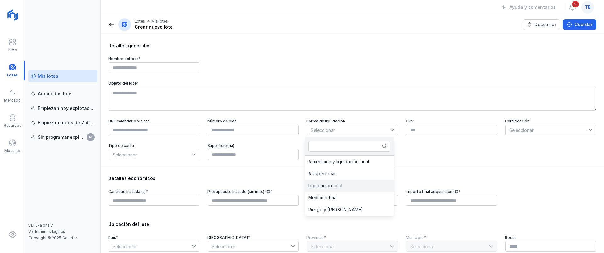
click at [352, 186] on li "Liquidación final" at bounding box center [349, 186] width 90 height 12
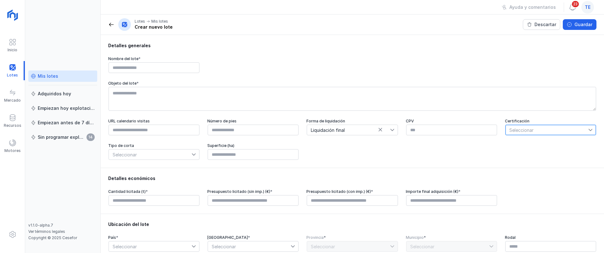
click at [512, 130] on span "Seleccionar" at bounding box center [546, 130] width 83 height 10
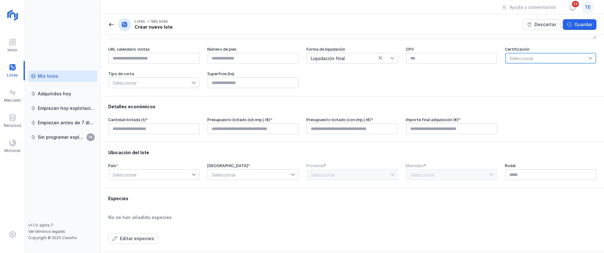
scroll to position [73, 0]
click at [150, 126] on input "text" at bounding box center [153, 127] width 91 height 11
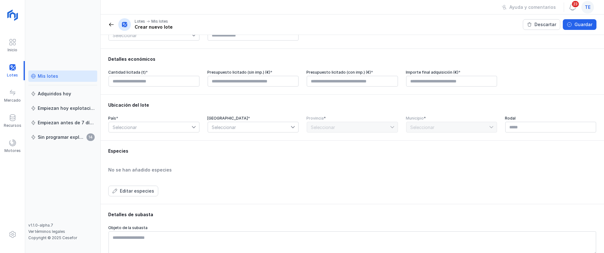
type input "****"
click at [246, 127] on span "Seleccionar" at bounding box center [249, 127] width 83 height 10
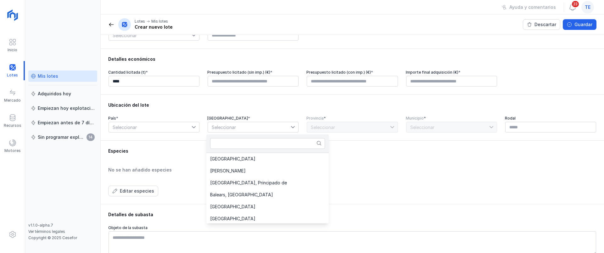
click at [181, 112] on div "Ubicación del lote País * Seleccionar Comunidad autónoma * Seleccionar Provinci…" at bounding box center [352, 117] width 503 height 46
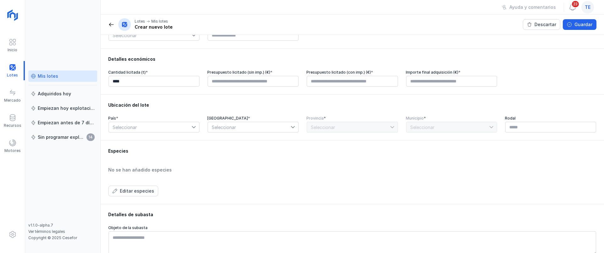
click at [75, 79] on link "Mis lotes" at bounding box center [62, 75] width 69 height 11
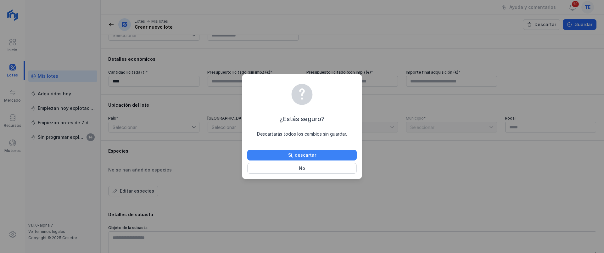
click at [294, 152] on div "Sí, descartar" at bounding box center [302, 155] width 28 height 6
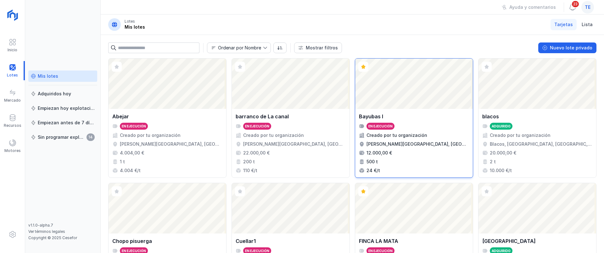
scroll to position [451, 0]
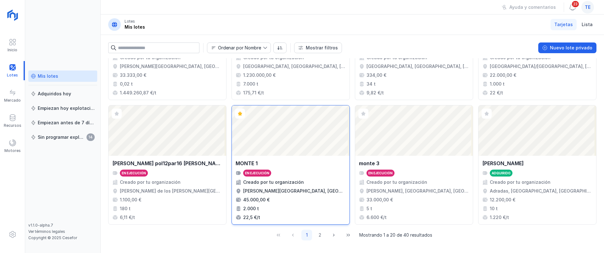
click at [283, 141] on div "Abrir lote" at bounding box center [291, 130] width 118 height 50
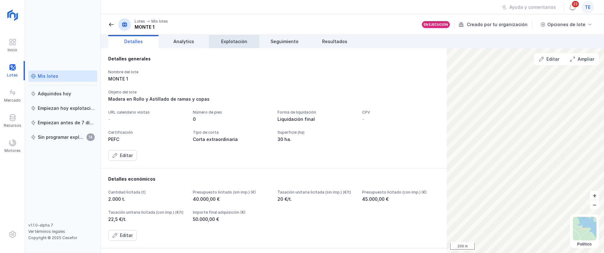
click at [232, 36] on link "Explotación" at bounding box center [234, 41] width 50 height 13
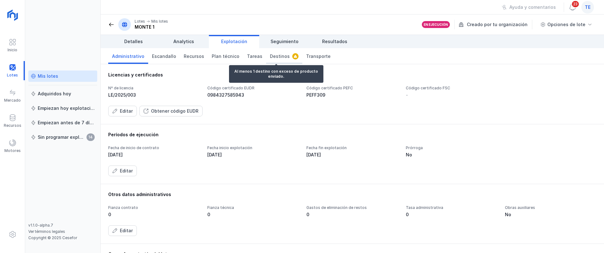
click at [276, 55] on span "Destinos" at bounding box center [280, 56] width 20 height 6
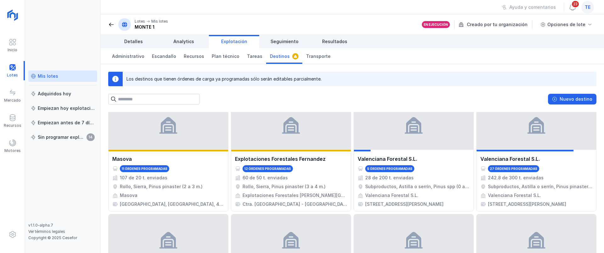
scroll to position [128, 0]
click at [69, 74] on div "Mis lotes" at bounding box center [63, 76] width 64 height 6
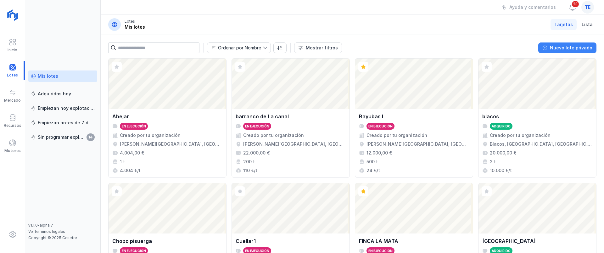
click at [536, 47] on div "Nuevo lote privado" at bounding box center [571, 48] width 42 height 6
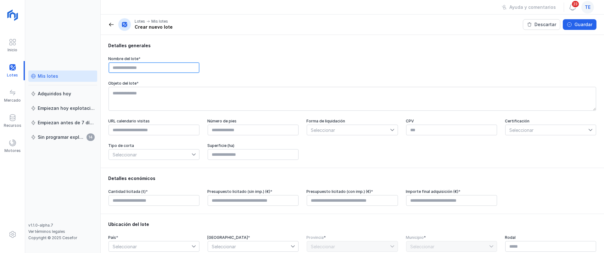
click at [146, 66] on input "text" at bounding box center [153, 67] width 91 height 11
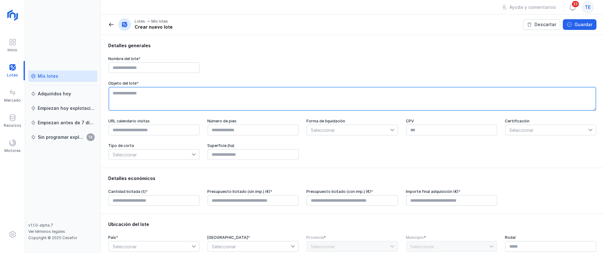
click at [150, 95] on textarea at bounding box center [351, 99] width 487 height 24
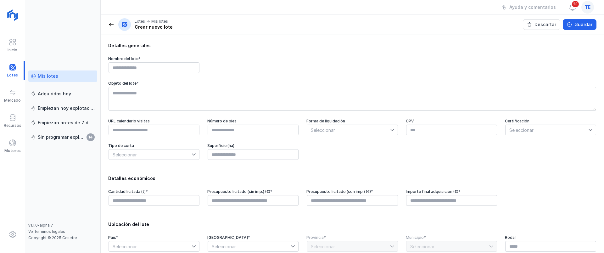
click at [344, 128] on span "Seleccionar" at bounding box center [348, 130] width 83 height 10
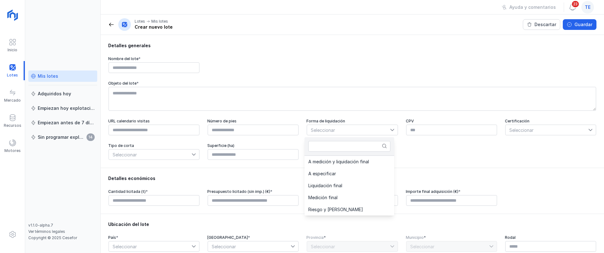
click at [243, 173] on div "Detalles económicos Cantidad licitada (t) * Presupuesto licitado (sin imp.) (€)…" at bounding box center [352, 191] width 503 height 46
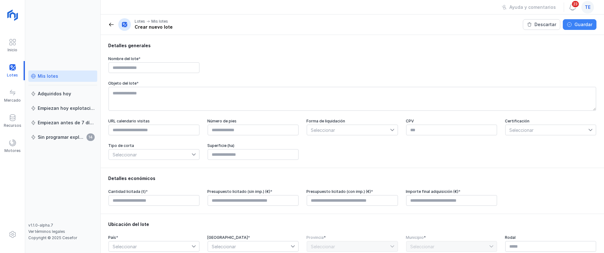
click at [536, 25] on div "Guardar" at bounding box center [583, 24] width 18 height 6
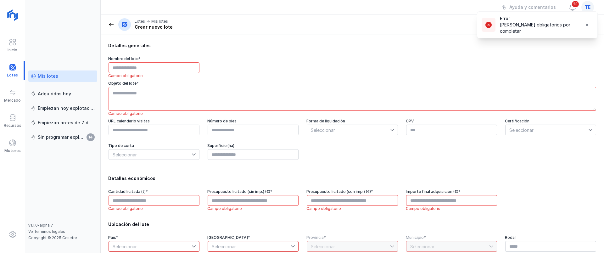
click at [449, 69] on div "Nombre del lote * Campo obligatorio" at bounding box center [352, 64] width 488 height 17
click at [536, 25] on button "button" at bounding box center [586, 24] width 13 height 11
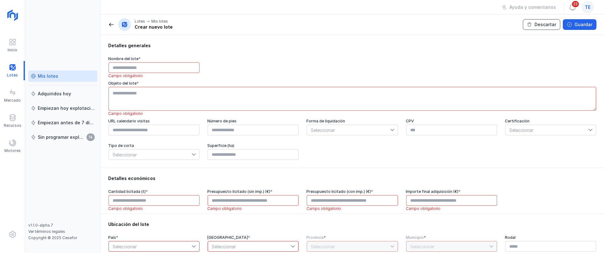
click at [536, 24] on div "Descartar" at bounding box center [545, 24] width 22 height 6
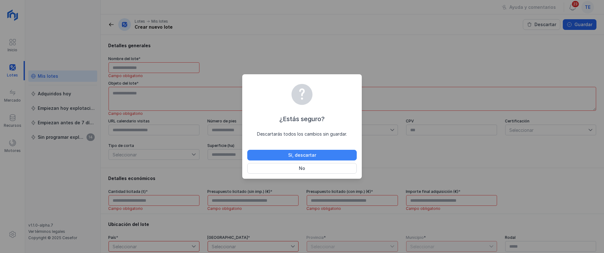
click at [313, 152] on div "Sí, descartar" at bounding box center [302, 155] width 28 height 6
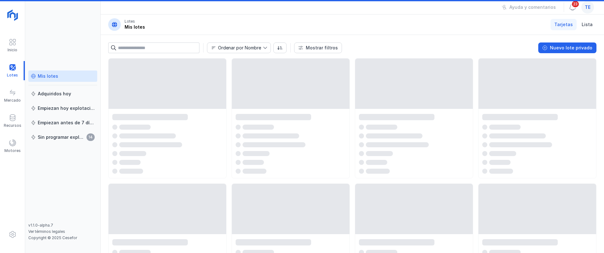
click at [73, 77] on div "Mis lotes" at bounding box center [63, 76] width 64 height 6
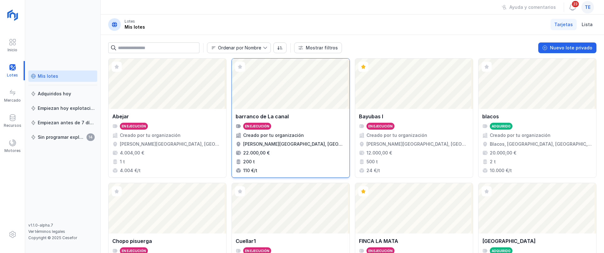
click at [312, 119] on div "barranco de La canal" at bounding box center [290, 117] width 110 height 8
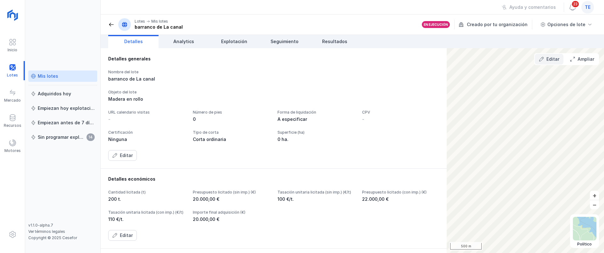
click at [536, 61] on button "Editar" at bounding box center [548, 59] width 29 height 11
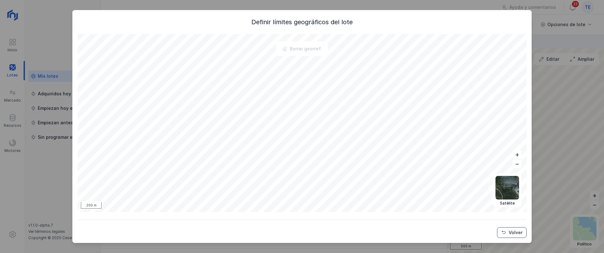
click at [512, 235] on div "Volver" at bounding box center [515, 232] width 14 height 6
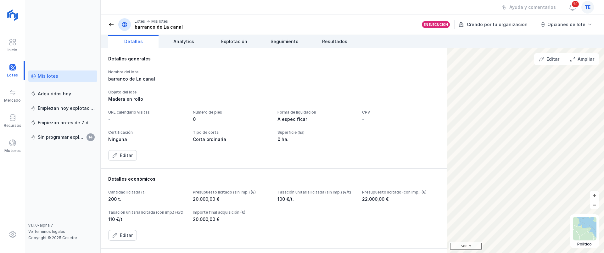
click at [67, 78] on div "Mis lotes" at bounding box center [63, 76] width 64 height 6
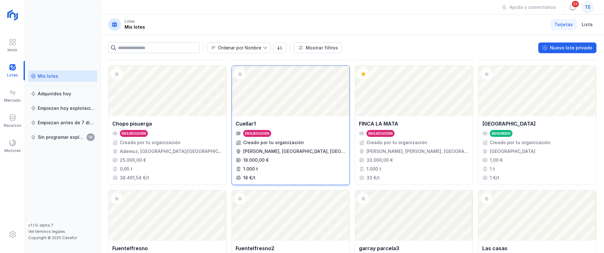
scroll to position [160, 0]
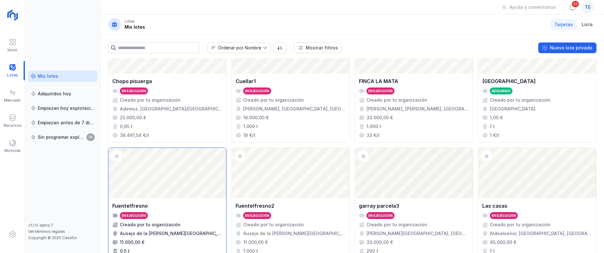
click at [201, 178] on div "Abrir lote" at bounding box center [167, 173] width 118 height 50
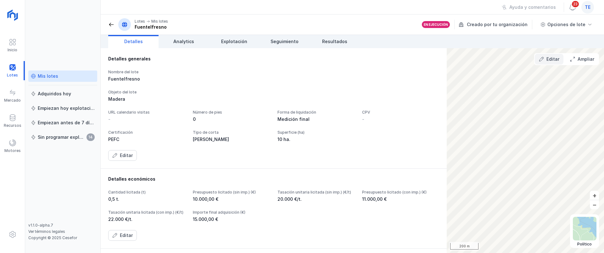
click at [536, 62] on button "Editar" at bounding box center [548, 59] width 29 height 11
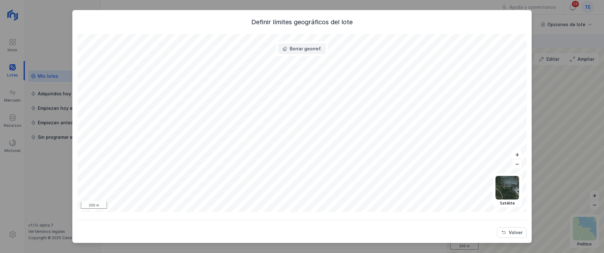
click at [307, 51] on div "Borrar georref." at bounding box center [306, 49] width 32 height 6
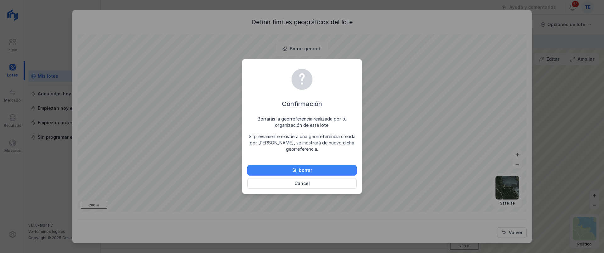
click at [293, 169] on div "Sí, borrar" at bounding box center [302, 170] width 20 height 6
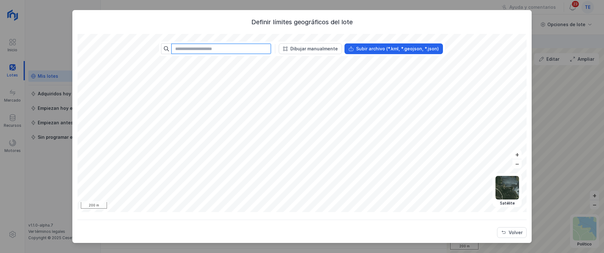
click at [244, 51] on input "text" at bounding box center [221, 48] width 100 height 11
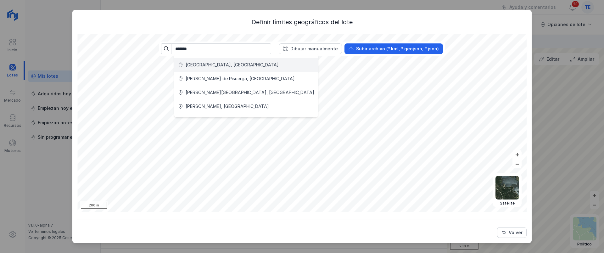
click at [225, 66] on div "Cervera, España" at bounding box center [246, 65] width 136 height 6
type input "**********"
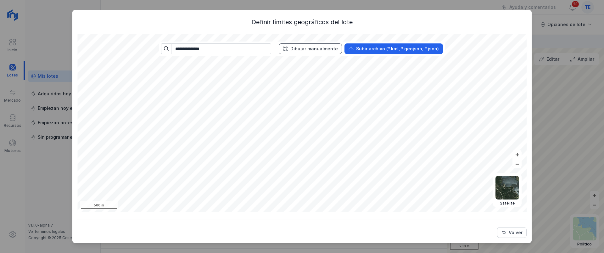
click at [316, 48] on div "Dibujar manualmente" at bounding box center [313, 49] width 47 height 6
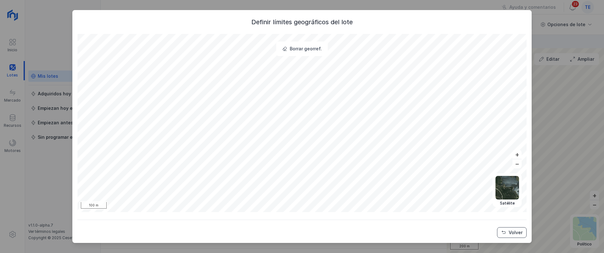
click at [508, 235] on button "Volver" at bounding box center [512, 232] width 30 height 11
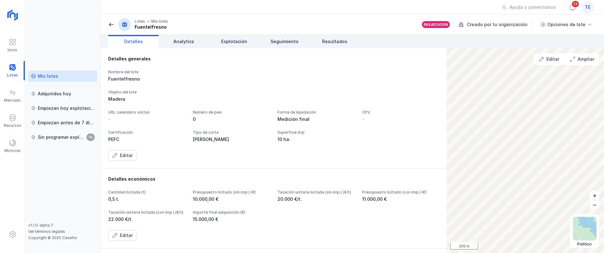
click at [52, 78] on div "Mis lotes" at bounding box center [48, 76] width 20 height 6
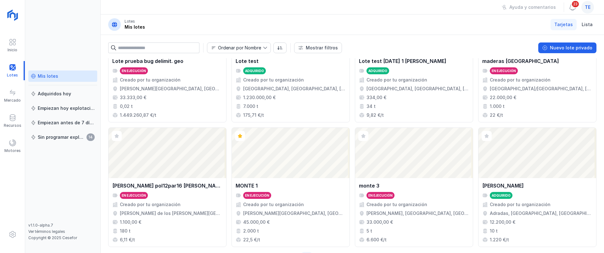
scroll to position [429, 0]
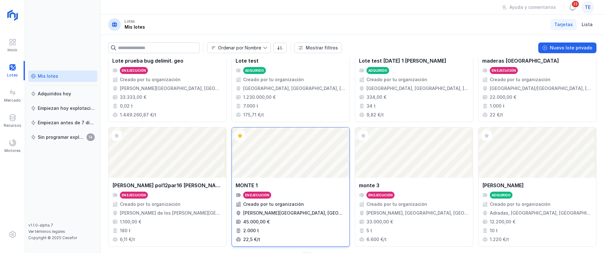
click at [311, 146] on div "Abrir lote" at bounding box center [291, 152] width 118 height 50
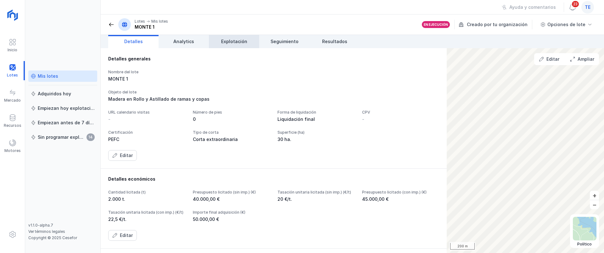
click at [236, 43] on span "Explotación" at bounding box center [234, 41] width 26 height 6
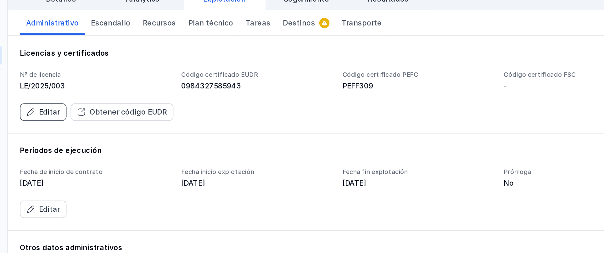
click at [175, 109] on div "Obtener código EUDR" at bounding box center [174, 111] width 47 height 6
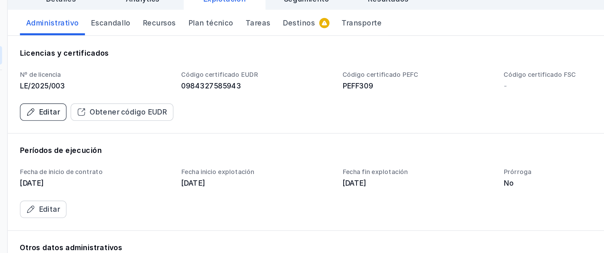
click at [175, 109] on div "Obtener código EUDR" at bounding box center [174, 111] width 47 height 6
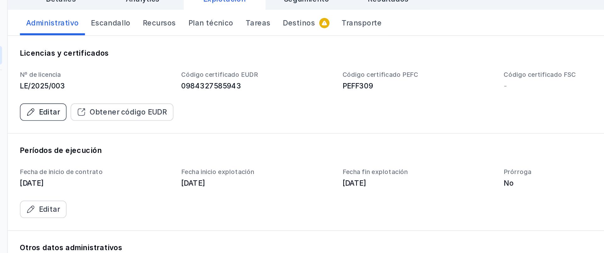
click at [175, 109] on div "Obtener código EUDR" at bounding box center [174, 111] width 47 height 6
click at [244, 94] on div "0984327585943" at bounding box center [252, 95] width 91 height 6
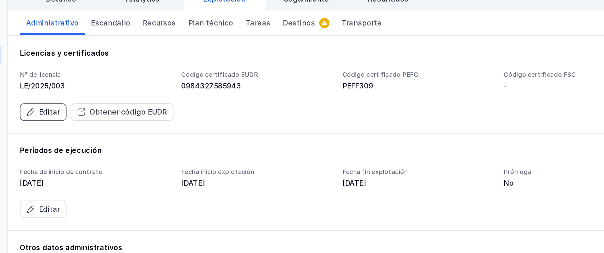
click at [131, 112] on div "Editar" at bounding box center [126, 111] width 13 height 6
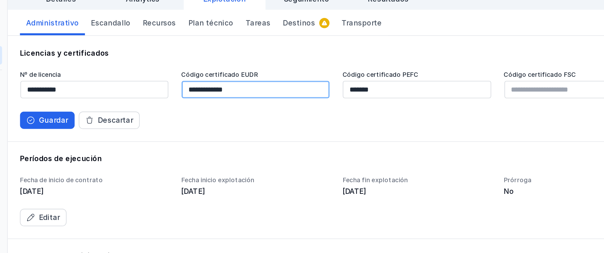
click at [230, 97] on input "**********" at bounding box center [252, 97] width 91 height 11
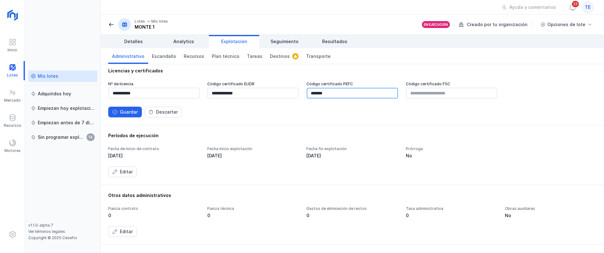
click at [353, 94] on input "*******" at bounding box center [352, 93] width 91 height 11
click at [408, 93] on input "text" at bounding box center [451, 93] width 91 height 11
click at [131, 110] on div "Guardar" at bounding box center [129, 112] width 18 height 6
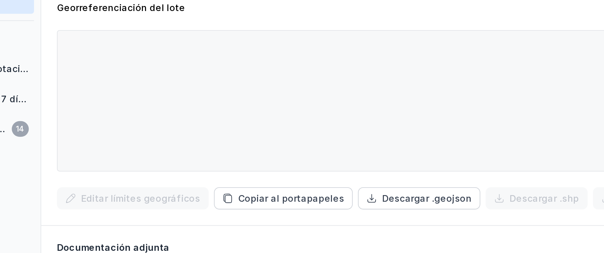
scroll to position [175, 0]
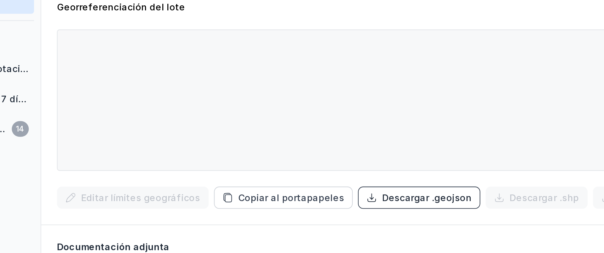
click at [271, 174] on button "Descargar .geojson" at bounding box center [282, 170] width 59 height 11
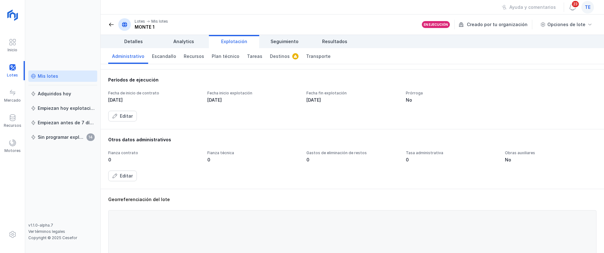
scroll to position [55, 0]
click at [124, 117] on div "Editar" at bounding box center [126, 116] width 13 height 6
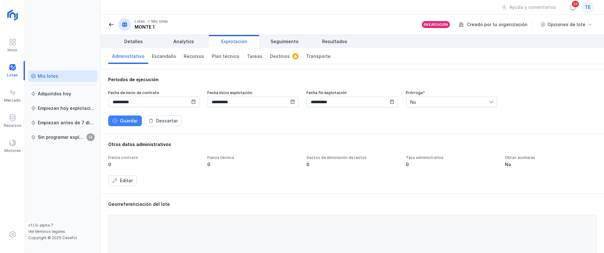
click at [129, 119] on div "Guardar" at bounding box center [129, 121] width 18 height 6
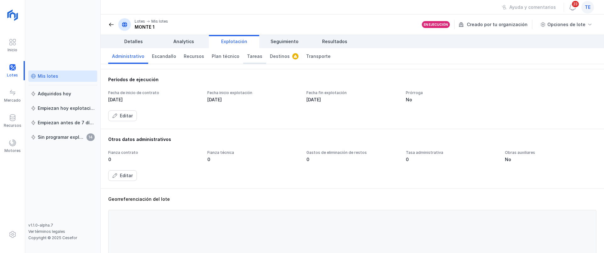
click at [248, 57] on span "Tareas" at bounding box center [254, 56] width 15 height 6
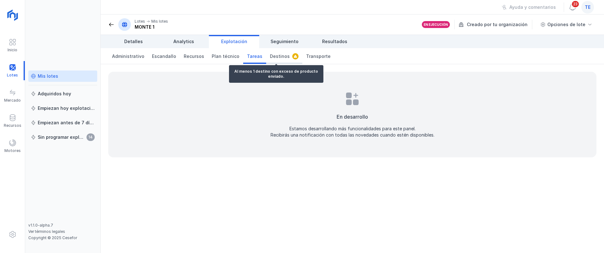
click at [274, 55] on span "Destinos" at bounding box center [280, 56] width 20 height 6
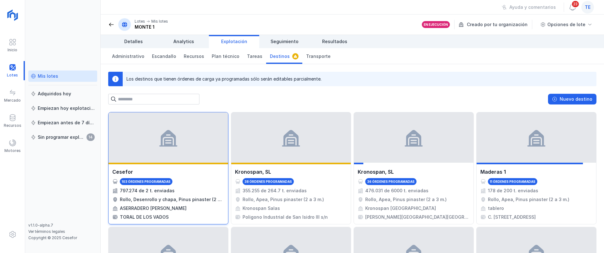
click at [193, 127] on div at bounding box center [167, 137] width 119 height 50
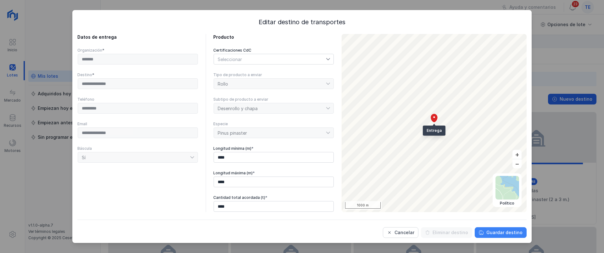
click at [513, 234] on div "Guardar destino" at bounding box center [504, 232] width 36 height 6
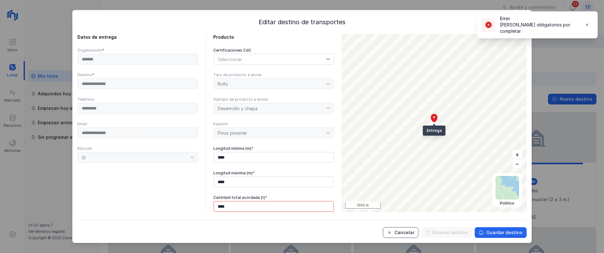
click at [409, 234] on div "Cancelar" at bounding box center [404, 232] width 20 height 6
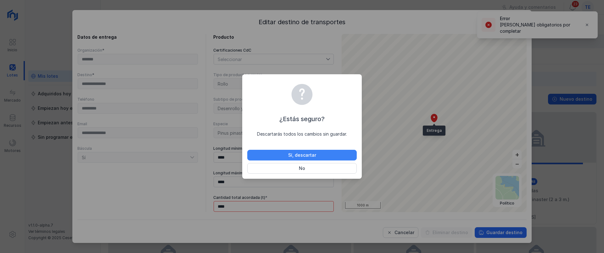
click at [335, 152] on button "Sí, descartar" at bounding box center [301, 155] width 109 height 11
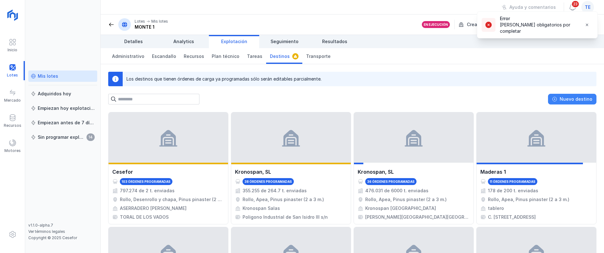
click at [536, 102] on div "Nuevo destino" at bounding box center [575, 99] width 33 height 6
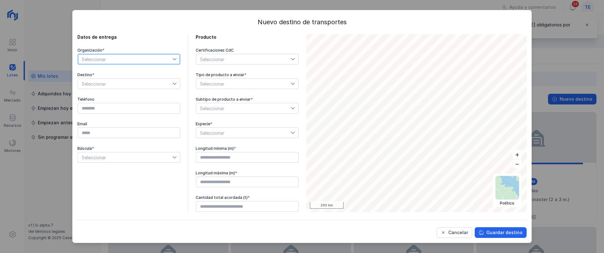
click at [133, 59] on span "Seleccionar" at bounding box center [125, 59] width 94 height 10
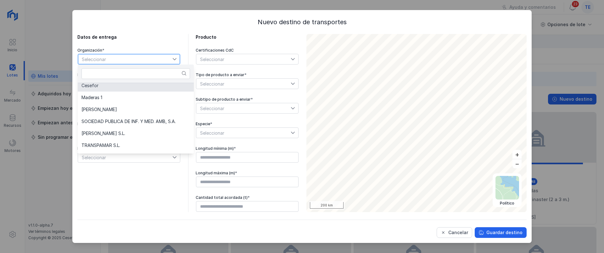
scroll to position [12, 0]
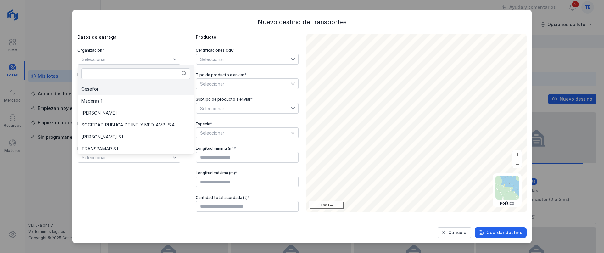
click at [115, 90] on li "Cesefor" at bounding box center [136, 89] width 116 height 12
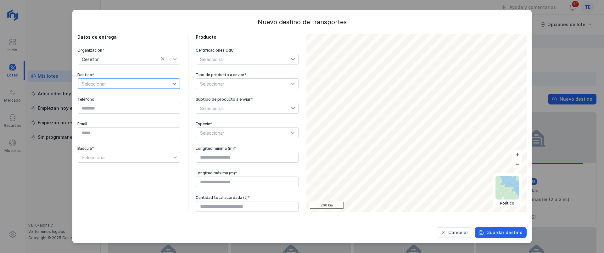
click at [113, 86] on span "Seleccionar" at bounding box center [125, 84] width 94 height 10
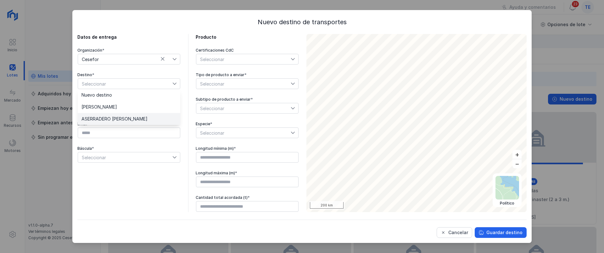
click at [140, 120] on li "ASERRADERO LEON" at bounding box center [129, 119] width 102 height 12
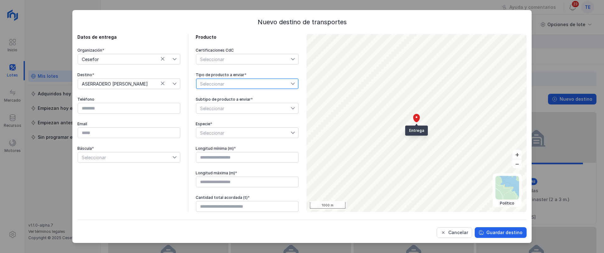
click at [226, 83] on span "Seleccionar" at bounding box center [243, 84] width 94 height 10
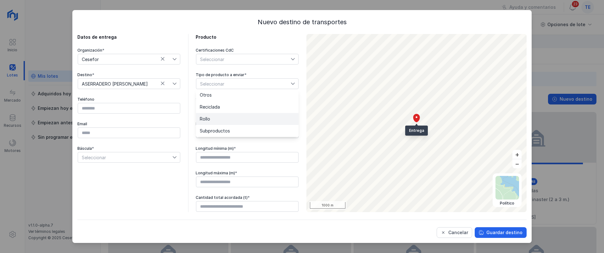
click at [225, 116] on li "Rollo" at bounding box center [247, 119] width 102 height 12
click at [219, 111] on span "Seleccionar" at bounding box center [243, 108] width 94 height 10
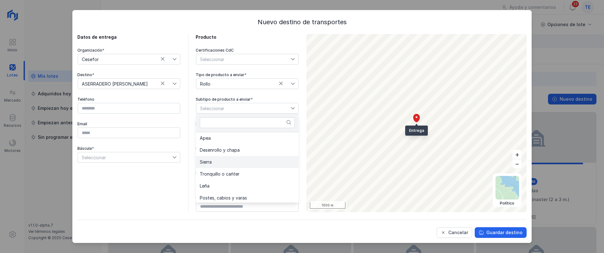
click at [219, 158] on li "Sierra" at bounding box center [247, 162] width 102 height 12
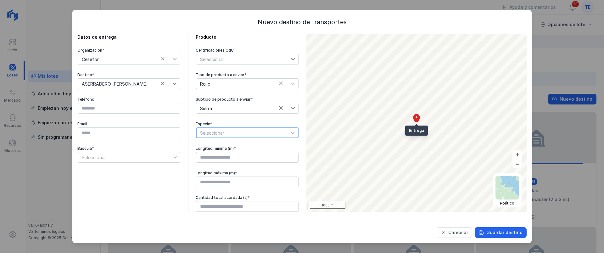
click at [219, 130] on span "Seleccionar" at bounding box center [243, 133] width 94 height 10
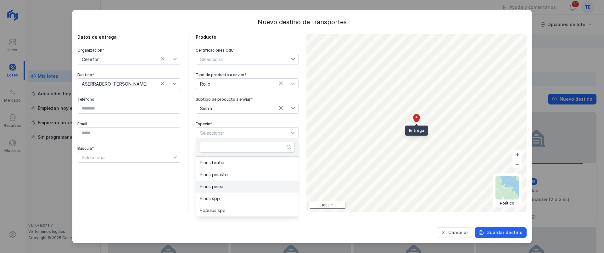
click at [233, 183] on li "Pinus pinea" at bounding box center [247, 186] width 102 height 12
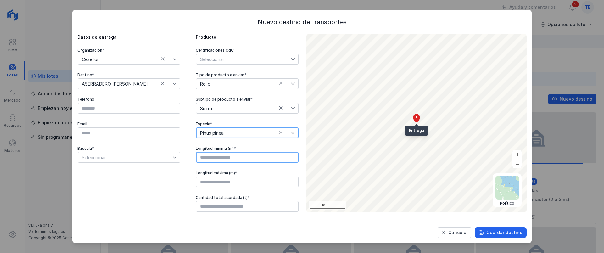
click at [217, 157] on input "text" at bounding box center [247, 157] width 102 height 11
click at [219, 175] on div "Longitud máxima (m) *" at bounding box center [247, 172] width 103 height 5
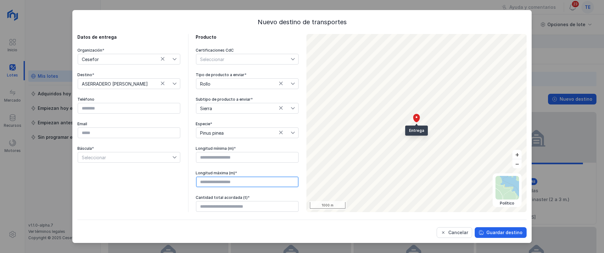
click at [220, 180] on input "text" at bounding box center [247, 181] width 102 height 11
click at [226, 161] on input "text" at bounding box center [247, 157] width 102 height 11
type input "****"
click at [221, 181] on input "text" at bounding box center [247, 181] width 102 height 11
type input "****"
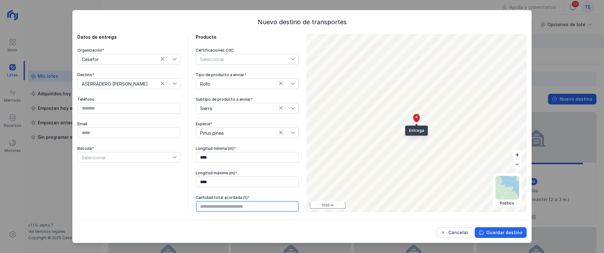
click at [229, 206] on input "text" at bounding box center [247, 206] width 102 height 11
type input "********"
click at [503, 235] on div "Nuevo destino de transportes Datos de entrega Organización * Cesefor Destino * …" at bounding box center [301, 126] width 459 height 233
click at [502, 235] on div "Guardar destino" at bounding box center [504, 232] width 36 height 6
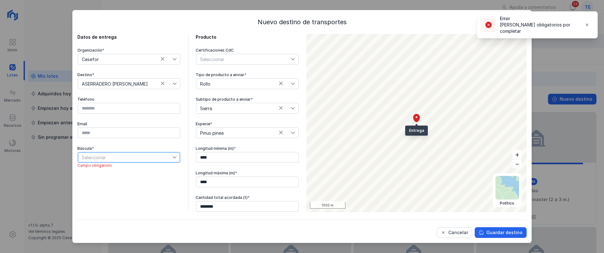
click at [91, 156] on span "Seleccionar" at bounding box center [125, 157] width 94 height 10
click at [88, 172] on li "Sí" at bounding box center [129, 169] width 102 height 12
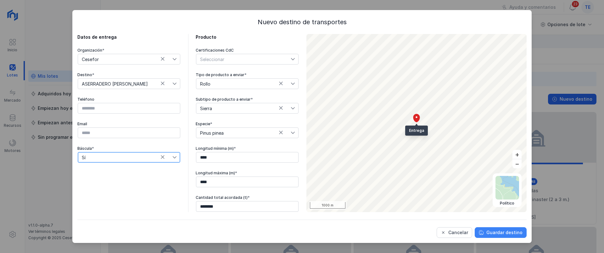
click at [492, 228] on button "Guardar destino" at bounding box center [500, 232] width 52 height 11
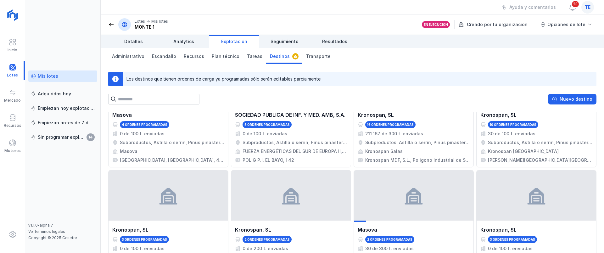
scroll to position [288, 0]
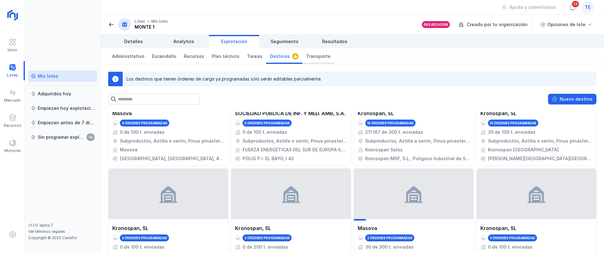
click at [313, 52] on link "Transporte" at bounding box center [318, 56] width 32 height 16
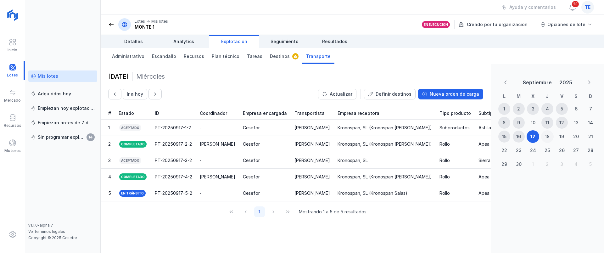
click at [536, 138] on div "18" at bounding box center [546, 136] width 5 height 6
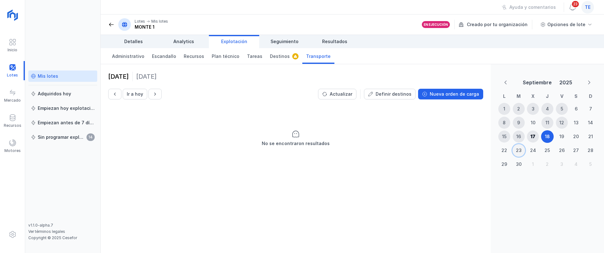
click at [520, 151] on div "23" at bounding box center [519, 150] width 6 height 6
click at [519, 133] on div "16" at bounding box center [518, 136] width 5 height 6
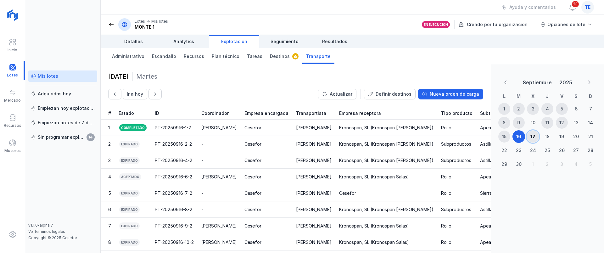
click at [536, 135] on div "17" at bounding box center [533, 136] width 12 height 12
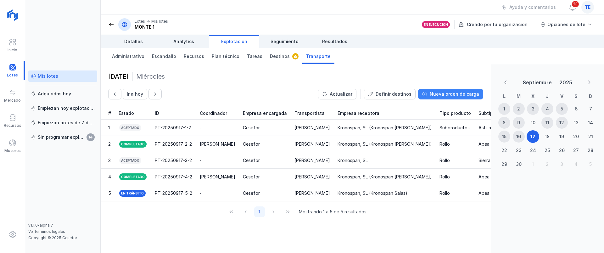
click at [456, 92] on div "Nueva orden de carga" at bounding box center [453, 94] width 49 height 6
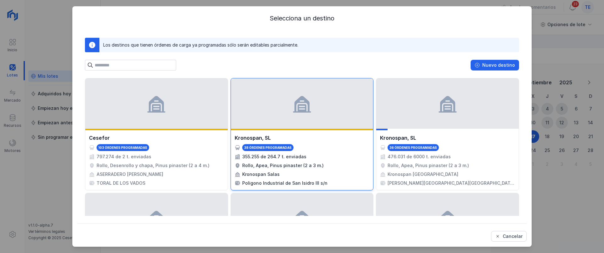
scroll to position [49, 0]
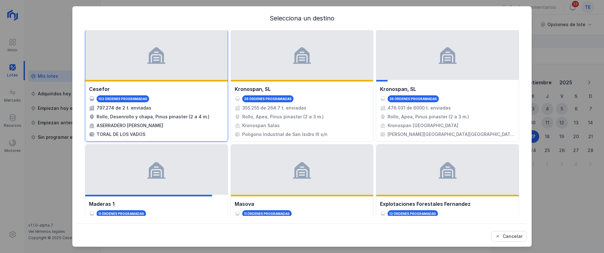
click at [164, 76] on div at bounding box center [156, 55] width 142 height 50
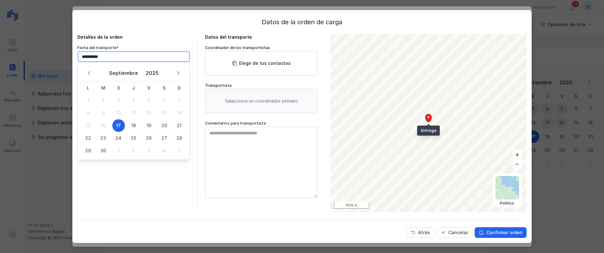
click at [142, 60] on input "**********" at bounding box center [134, 56] width 112 height 11
click at [118, 124] on span "17" at bounding box center [118, 125] width 13 height 13
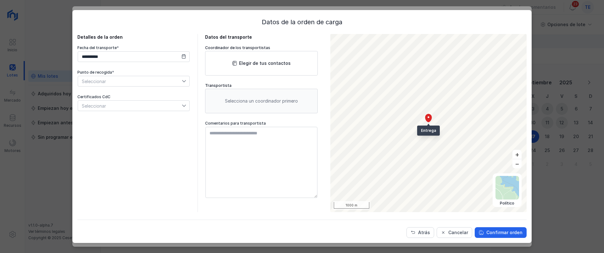
click at [107, 86] on div "Seleccionar" at bounding box center [134, 81] width 112 height 11
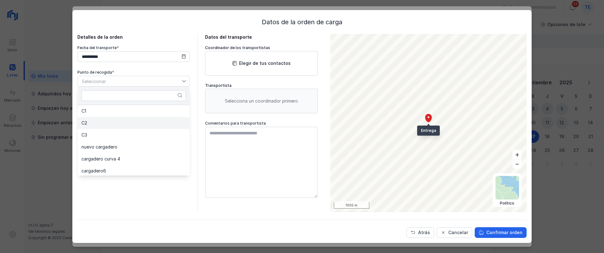
click at [117, 128] on li "C2" at bounding box center [134, 123] width 112 height 12
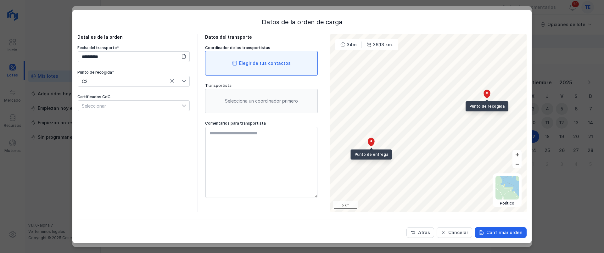
click at [278, 62] on div "Elegir de tus contactos" at bounding box center [265, 63] width 52 height 6
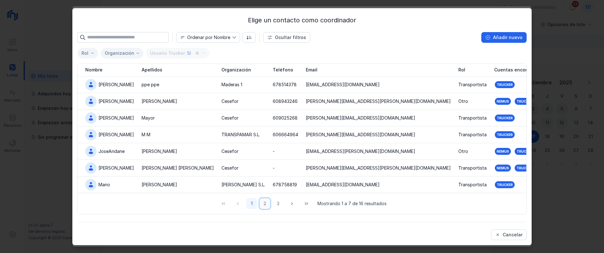
click at [263, 203] on button "2" at bounding box center [264, 203] width 11 height 11
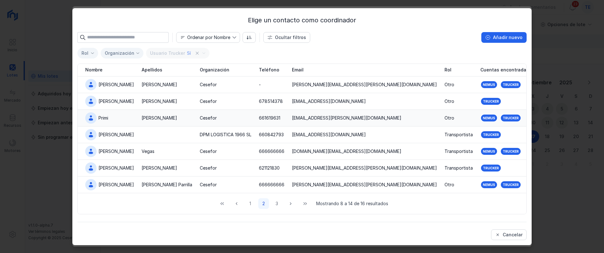
click at [167, 116] on div "Martín" at bounding box center [166, 118] width 51 height 6
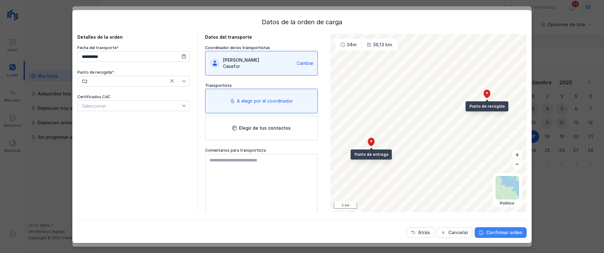
click at [489, 229] on div "Confirmar orden" at bounding box center [504, 232] width 36 height 6
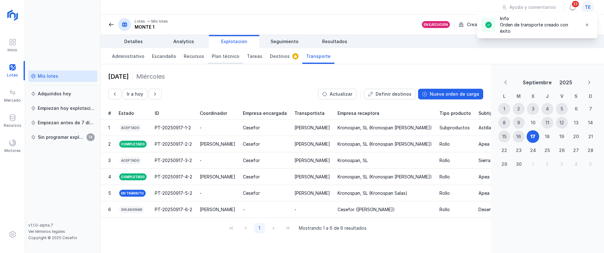
click at [216, 58] on span "Plan técnico" at bounding box center [226, 56] width 28 height 6
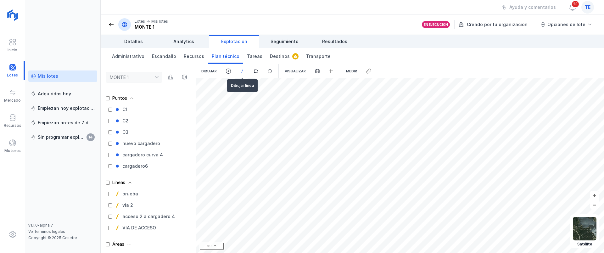
click at [242, 72] on span at bounding box center [242, 71] width 6 height 6
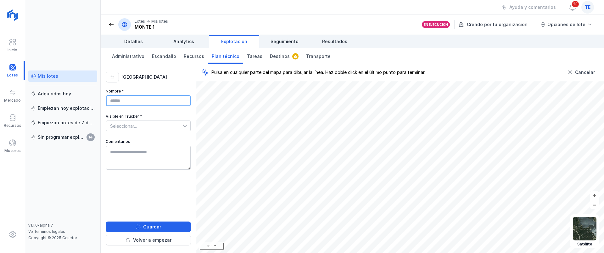
click at [151, 106] on input "Nombre *" at bounding box center [148, 100] width 85 height 11
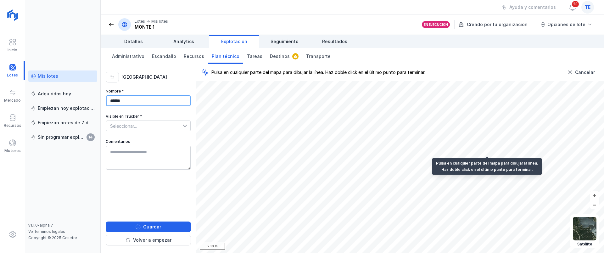
type input "******"
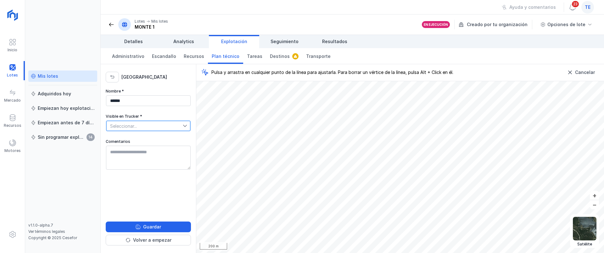
click at [154, 124] on span "Seleccionar..." at bounding box center [144, 126] width 76 height 10
click at [136, 140] on li "Sí" at bounding box center [148, 137] width 85 height 12
click at [156, 226] on div "Guardar" at bounding box center [152, 227] width 18 height 6
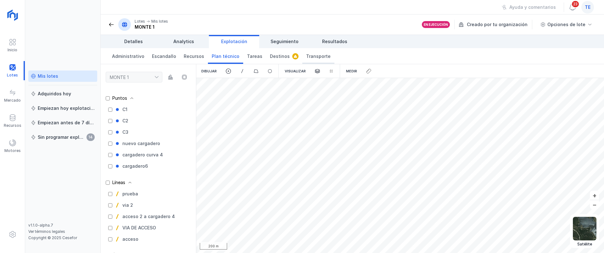
click at [306, 58] on span "Transporte" at bounding box center [318, 56] width 25 height 6
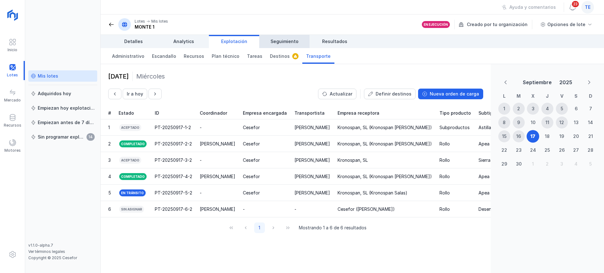
click at [289, 42] on span "Seguimiento" at bounding box center [284, 41] width 28 height 6
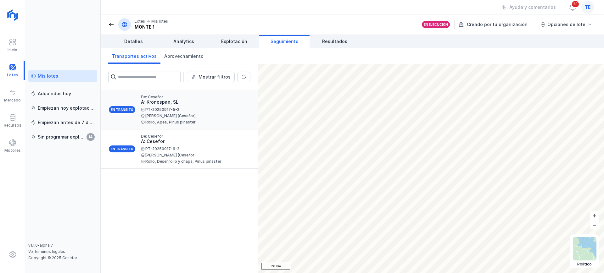
click at [229, 115] on div "Mostrar filtros Destino Organización receptora Tipo de producto Subtipo de prod…" at bounding box center [352, 168] width 503 height 209
click at [175, 150] on div "PT-20250917-6-2" at bounding box center [193, 149] width 104 height 4
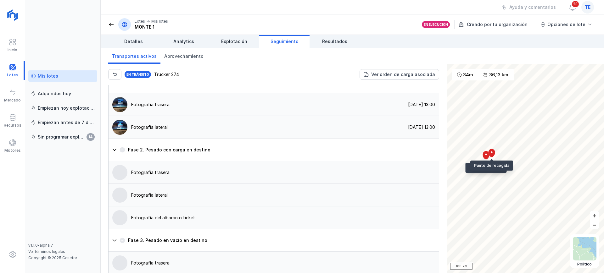
scroll to position [437, 0]
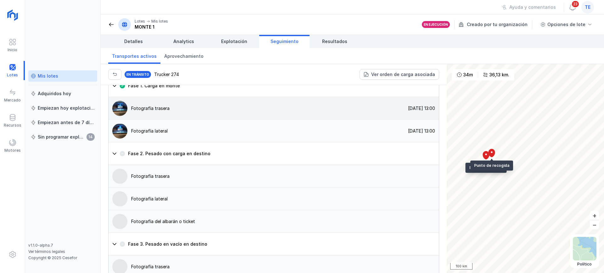
click at [151, 112] on div "Fotografía trasera" at bounding box center [150, 108] width 38 height 6
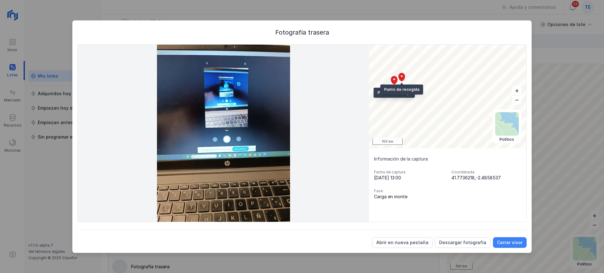
click at [520, 235] on div "Cerrar visor" at bounding box center [509, 243] width 25 height 6
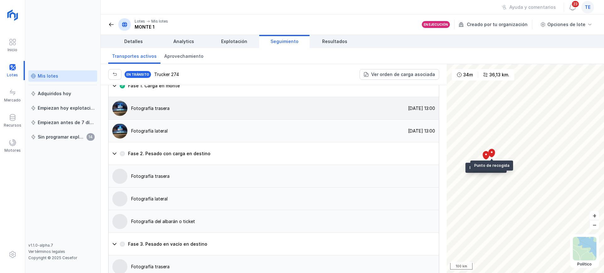
click at [306, 120] on div "Fotografía trasera 17/09/2025, 13:00" at bounding box center [273, 108] width 330 height 23
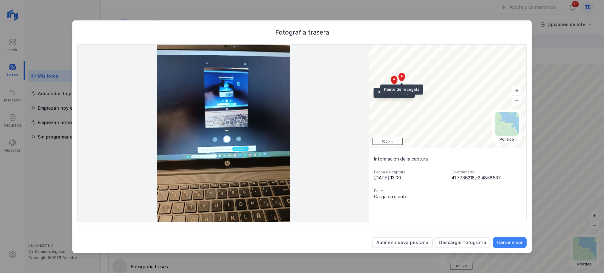
click at [503, 235] on div "Cerrar visor" at bounding box center [509, 243] width 25 height 6
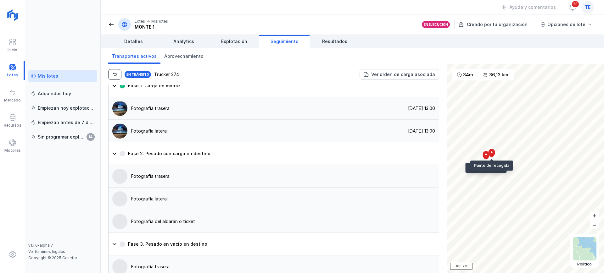
click at [115, 73] on span "button" at bounding box center [114, 74] width 5 height 5
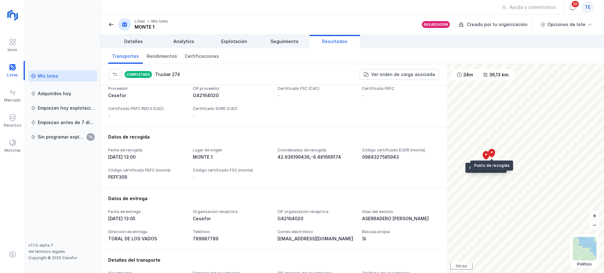
scroll to position [80, 0]
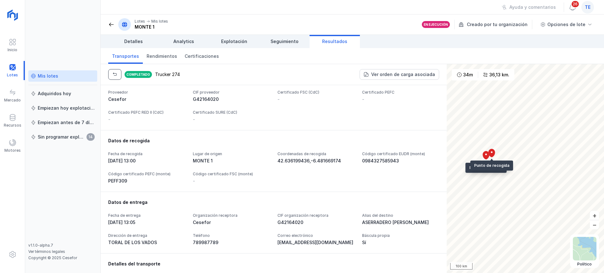
click at [116, 72] on span "button" at bounding box center [114, 74] width 5 height 5
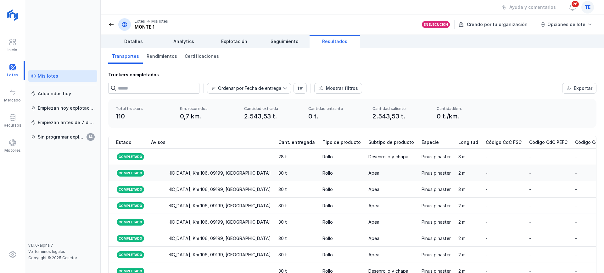
scroll to position [0, 610]
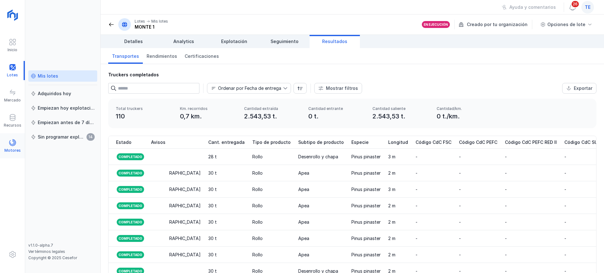
click at [12, 144] on span at bounding box center [13, 143] width 8 height 8
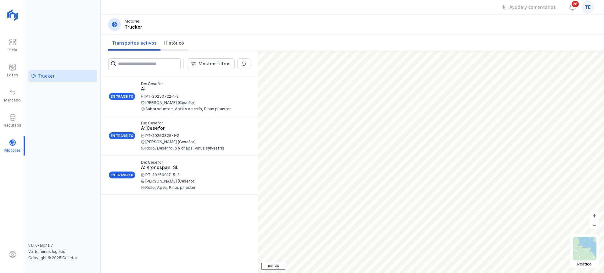
click at [165, 41] on span "Histórico" at bounding box center [174, 43] width 20 height 6
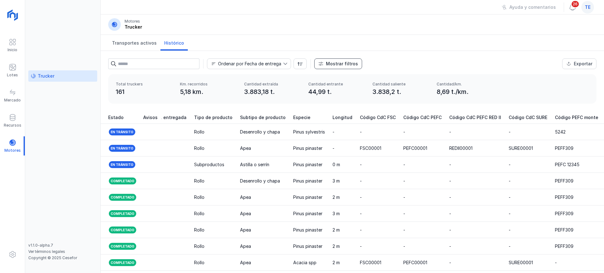
click at [336, 66] on div "Mostrar filtros" at bounding box center [342, 64] width 32 height 6
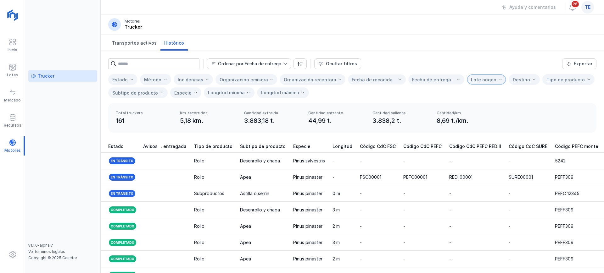
click at [467, 84] on span "Lote origen" at bounding box center [482, 80] width 31 height 10
click at [467, 135] on span "MONTE 1" at bounding box center [465, 135] width 19 height 4
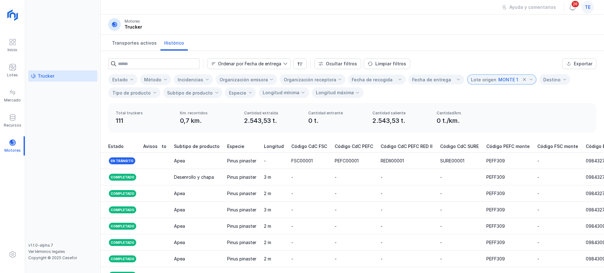
scroll to position [0, 628]
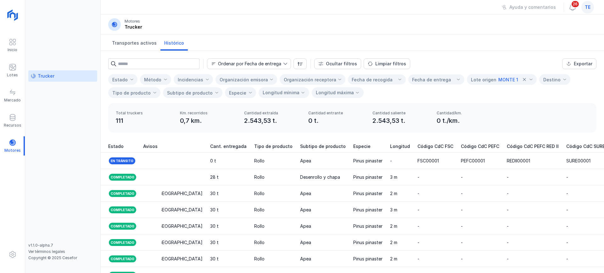
click at [174, 67] on input "text" at bounding box center [158, 63] width 81 height 11
type input "**"
click at [573, 65] on div "Exportar" at bounding box center [582, 64] width 19 height 6
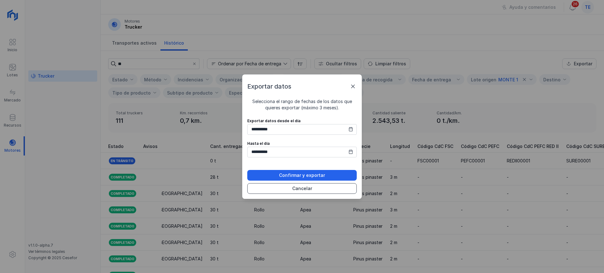
click at [298, 189] on div "Cancelar" at bounding box center [302, 188] width 20 height 6
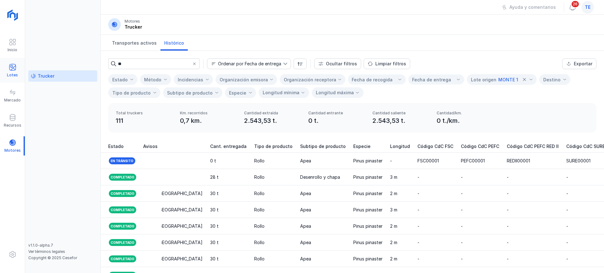
click at [12, 61] on div "Lotes" at bounding box center [12, 70] width 25 height 19
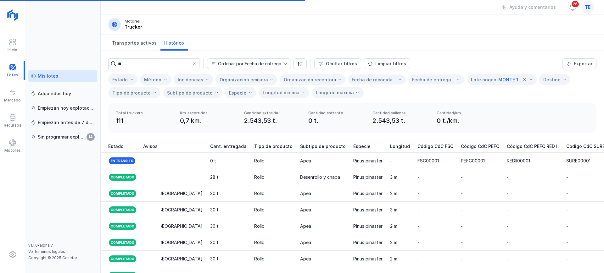
click at [49, 78] on div "Mis lotes" at bounding box center [48, 76] width 20 height 6
